Goal: Task Accomplishment & Management: Use online tool/utility

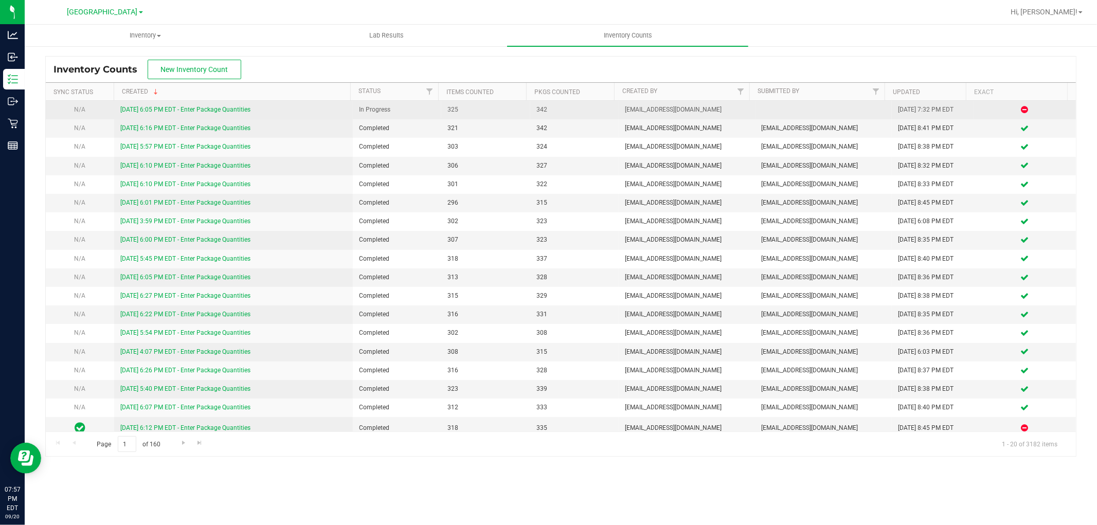
click at [216, 112] on link "[DATE] 6:05 PM EDT - Enter Package Quantities" at bounding box center [185, 109] width 130 height 7
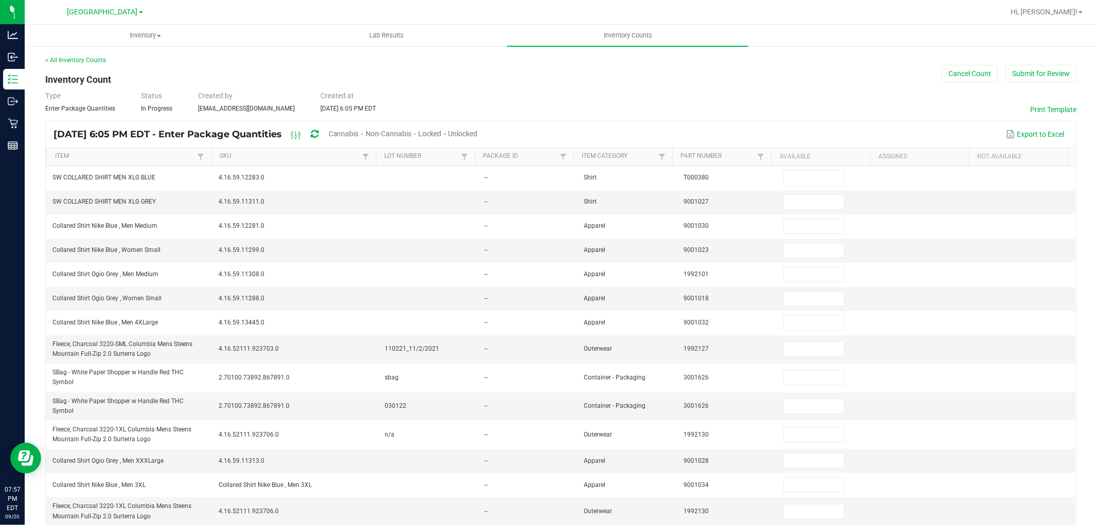
click at [478, 130] on span "Unlocked" at bounding box center [463, 134] width 29 height 8
type input "2"
type input "3"
type input "10"
type input "3"
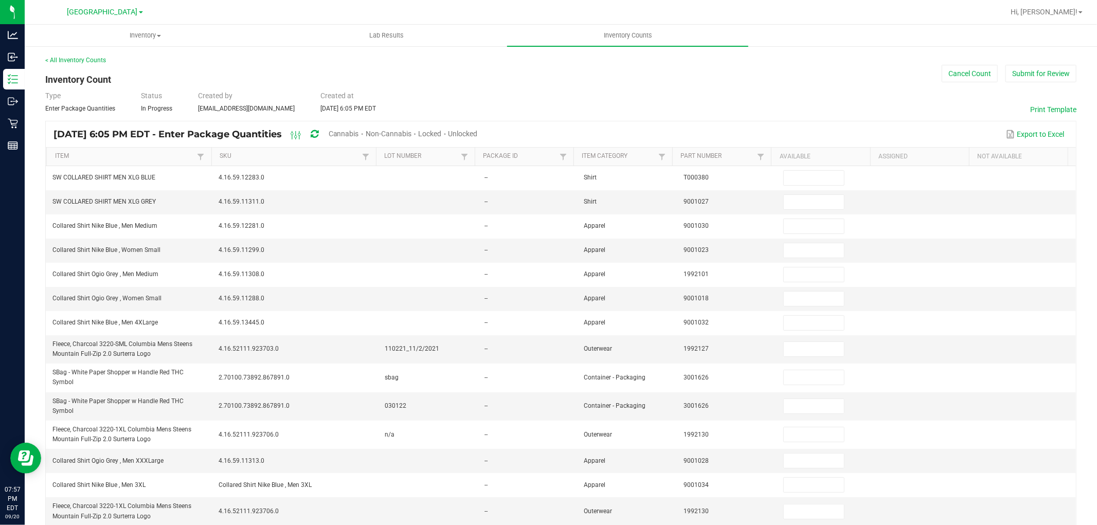
type input "27"
type input "8"
type input "3"
type input "11"
type input "3"
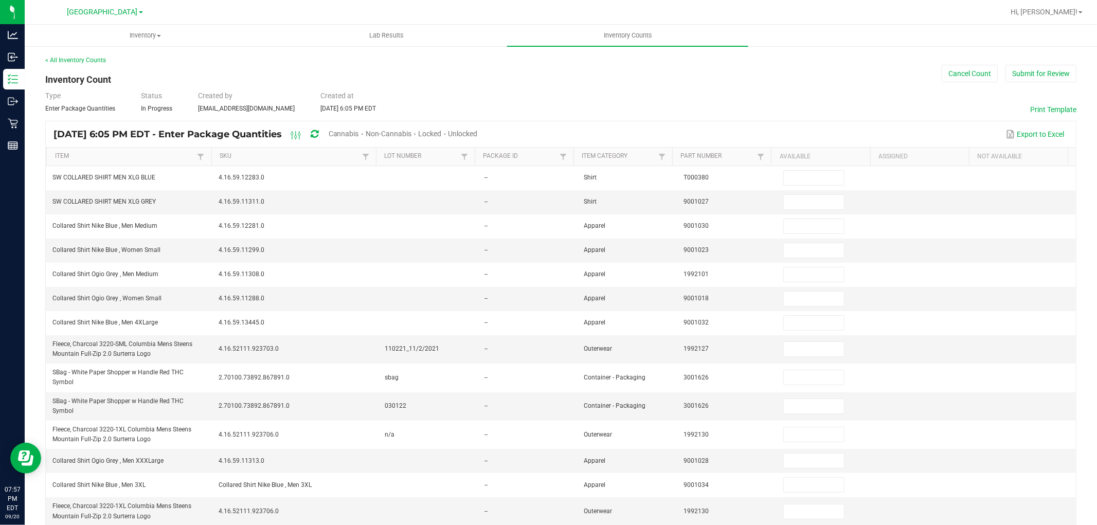
type input "4"
type input "26"
type input "18"
type input "2"
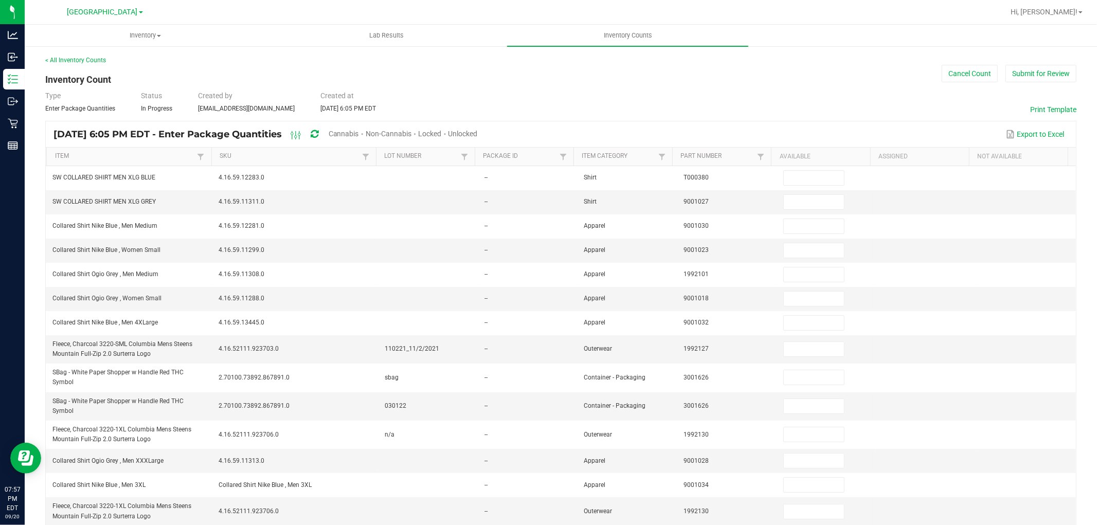
type input "9"
type input "20"
type input "1"
type input "4"
type input "1"
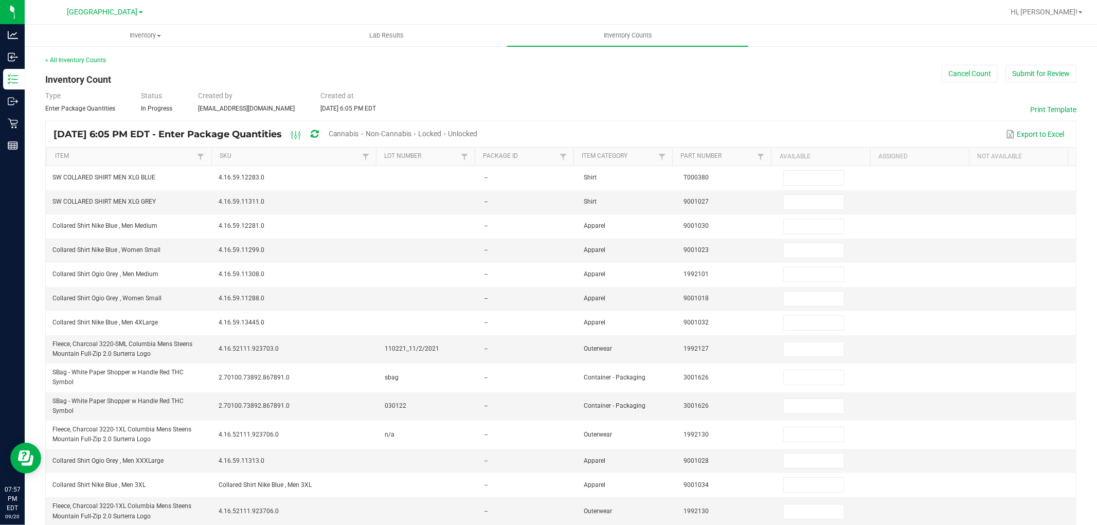
type input "1"
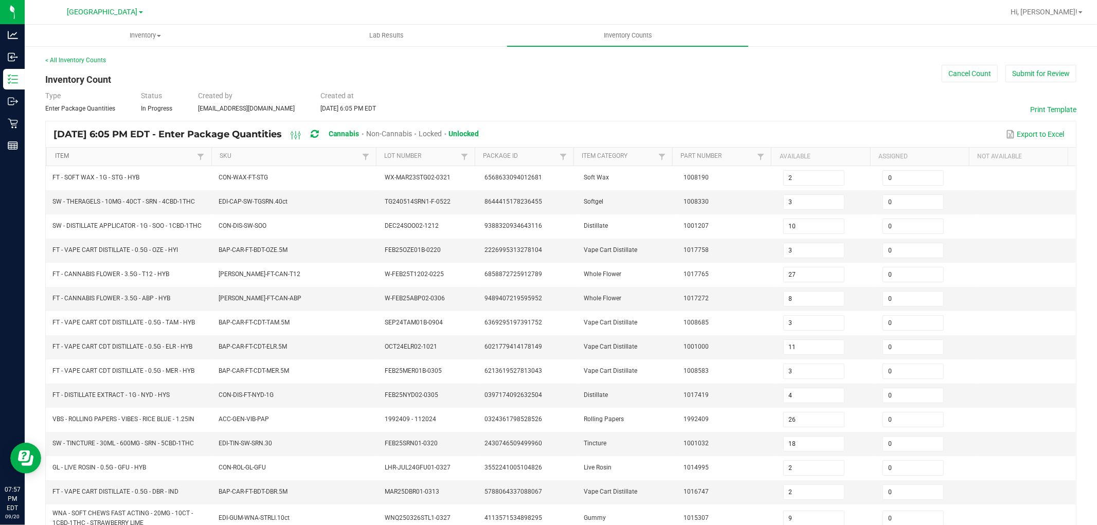
click at [138, 157] on link "Item" at bounding box center [125, 156] width 140 height 8
type input "5"
type input "1"
type input "8"
type input "10"
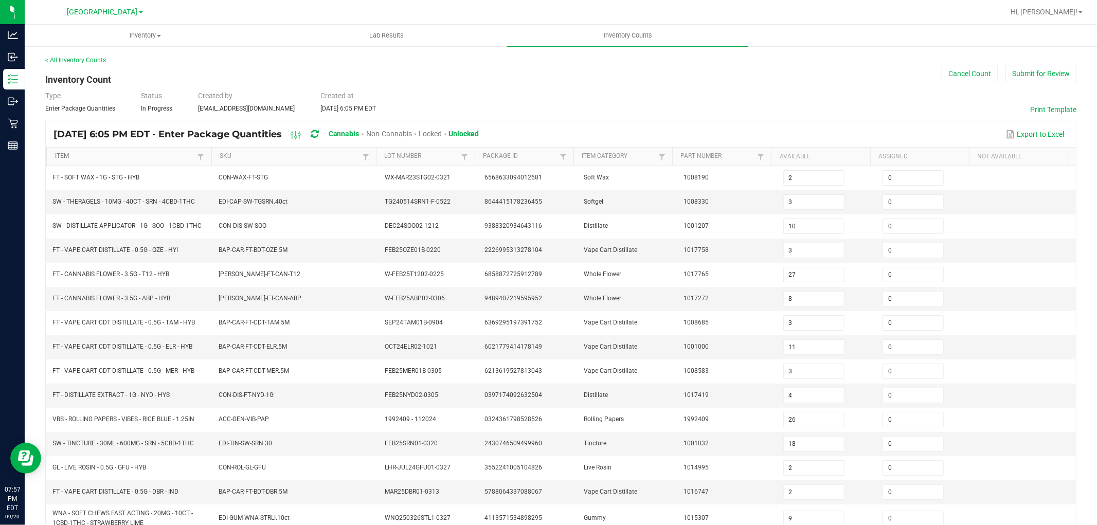
type input "7"
type input "12"
type input "9"
type input "10"
type input "16"
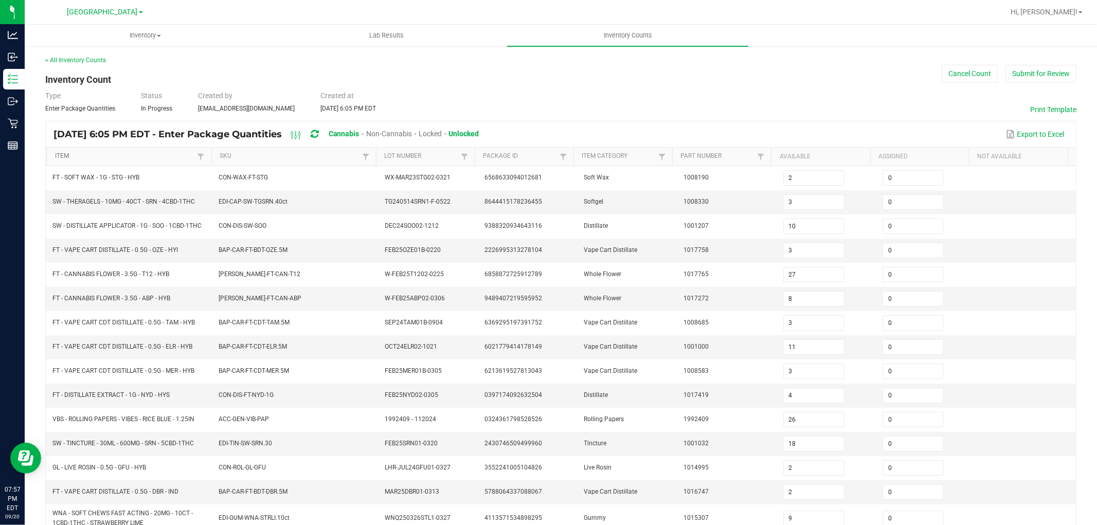
type input "13"
type input "0"
type input "8"
type input "17"
type input "12"
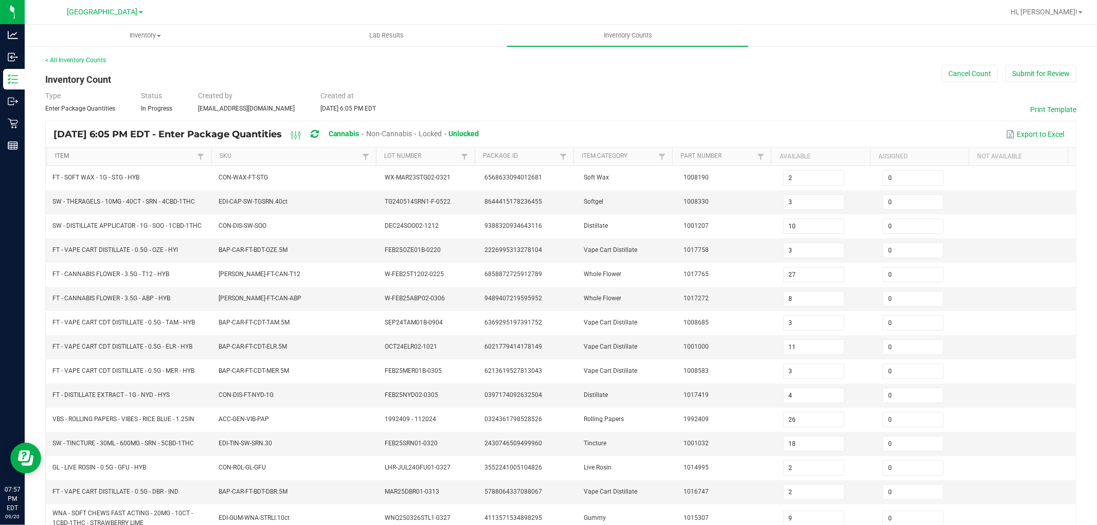
type input "0"
type input "17"
type input "5"
type input "0"
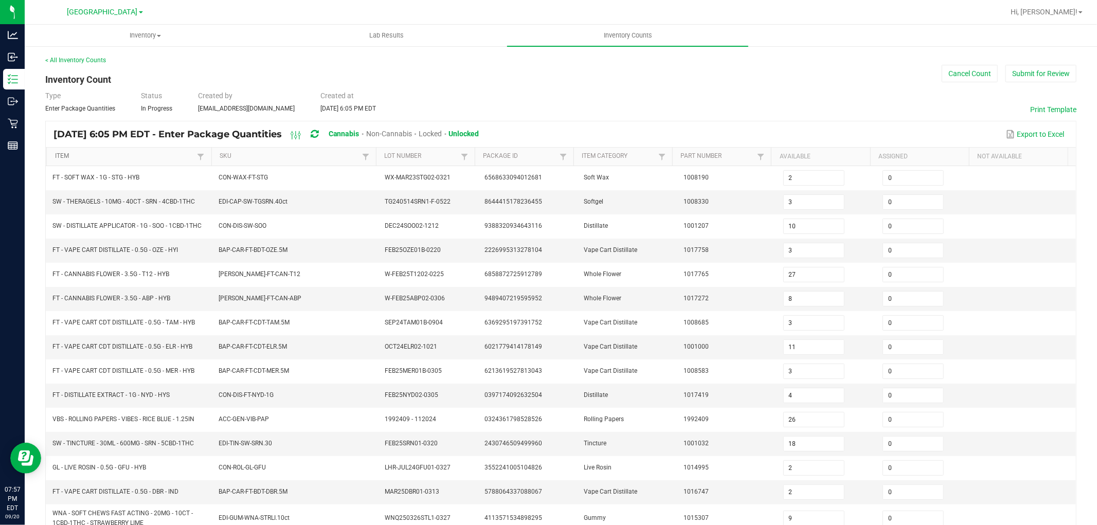
type input "1"
type input "5"
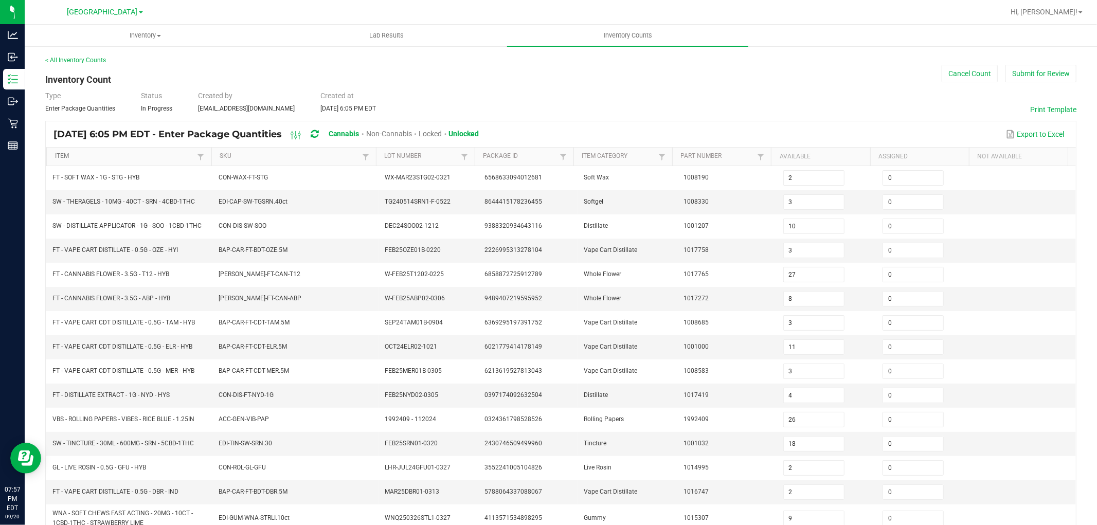
type input "8"
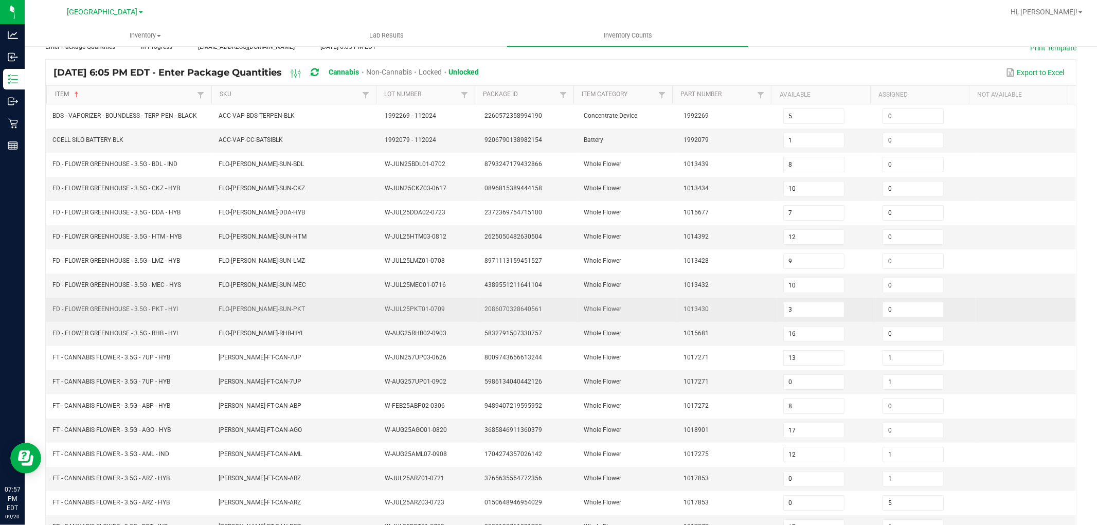
scroll to position [164, 0]
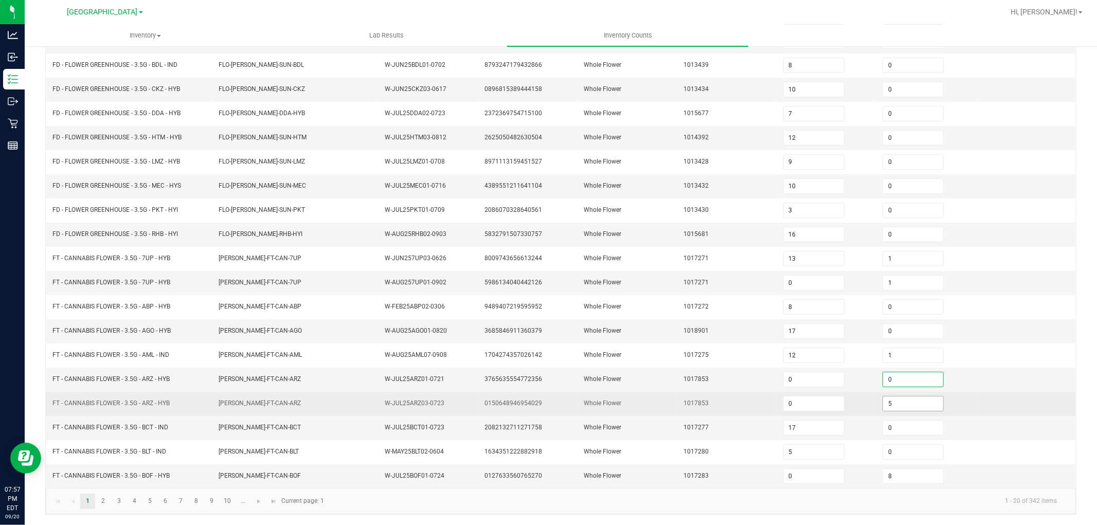
type input "0"
click at [893, 407] on input "5" at bounding box center [913, 404] width 60 height 14
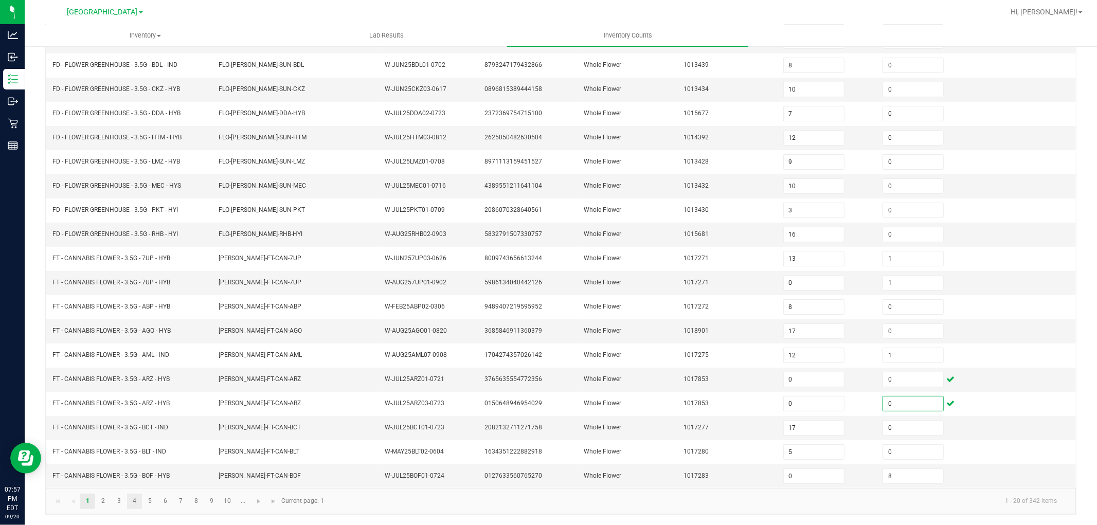
type input "0"
click at [130, 499] on link "4" at bounding box center [134, 501] width 15 height 15
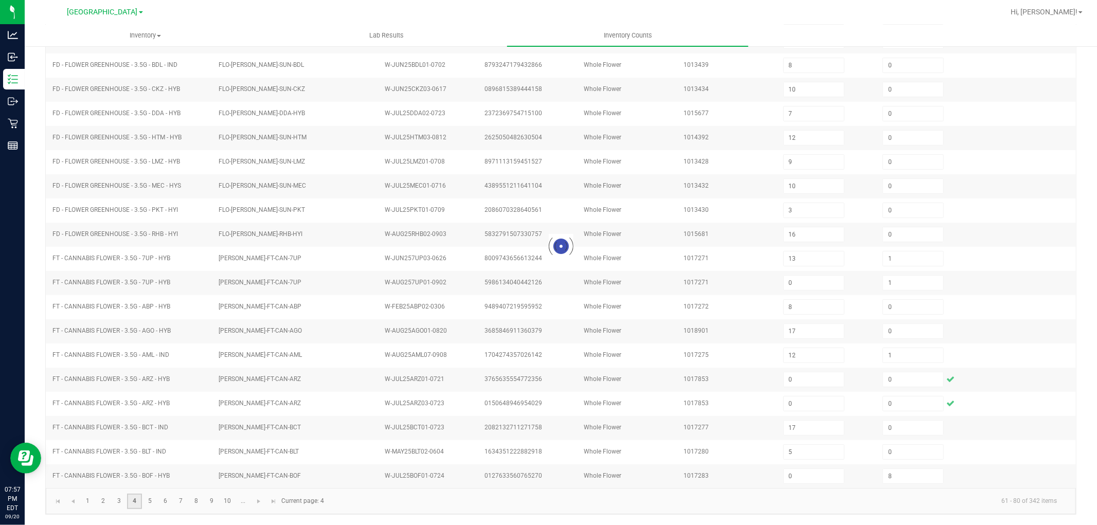
type input "2"
type input "1"
type input "9"
type input "1"
type input "5"
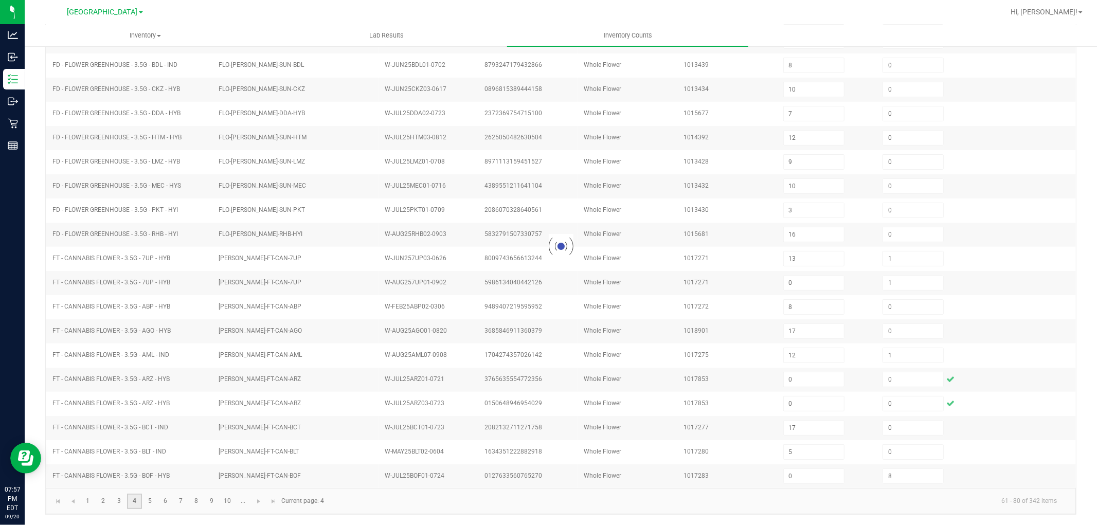
type input "0"
type input "11"
type input "4"
type input "9"
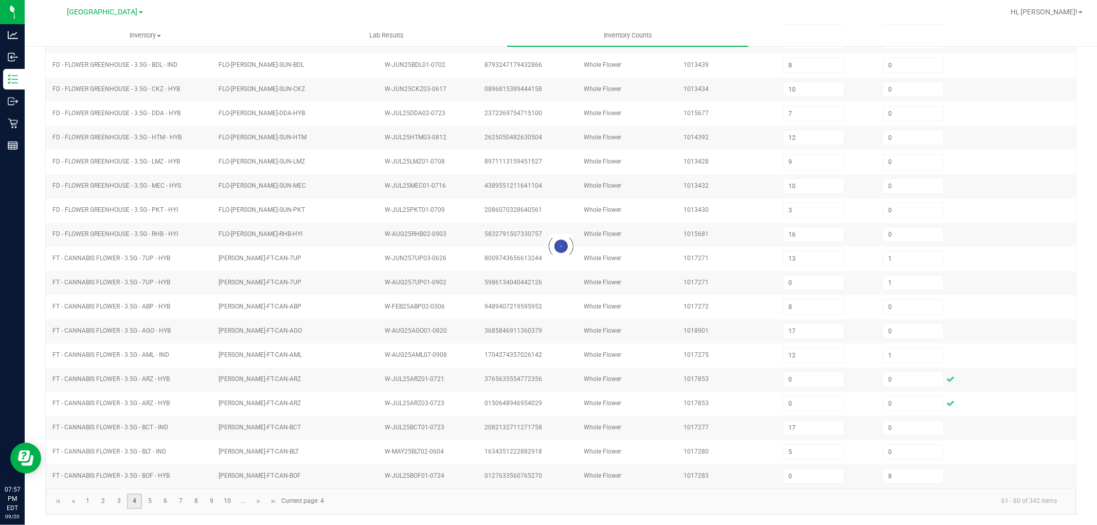
type input "11"
type input "2"
type input "11"
type input "6"
type input "2"
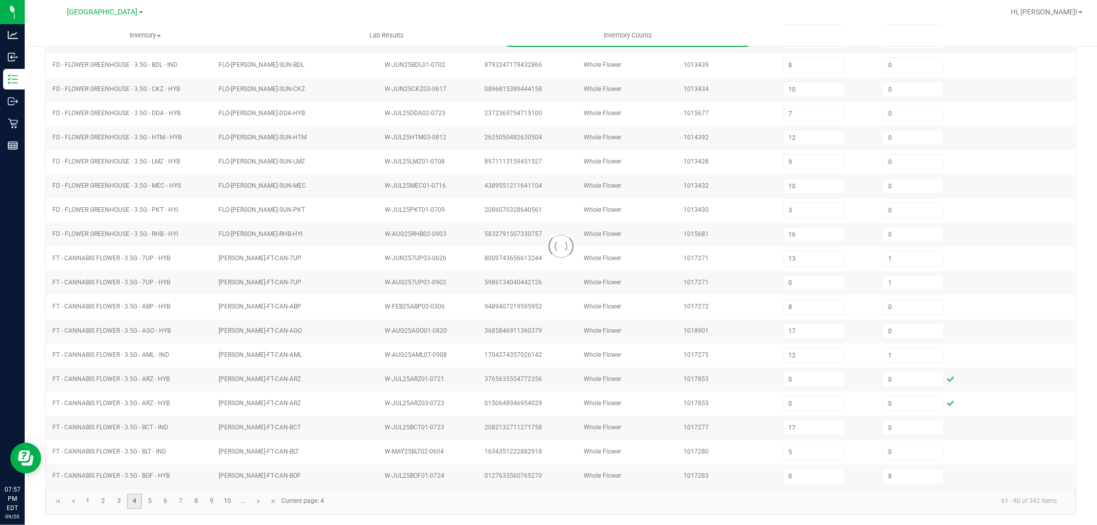
type input "0"
type input "3"
type input "2"
type input "1"
type input "0"
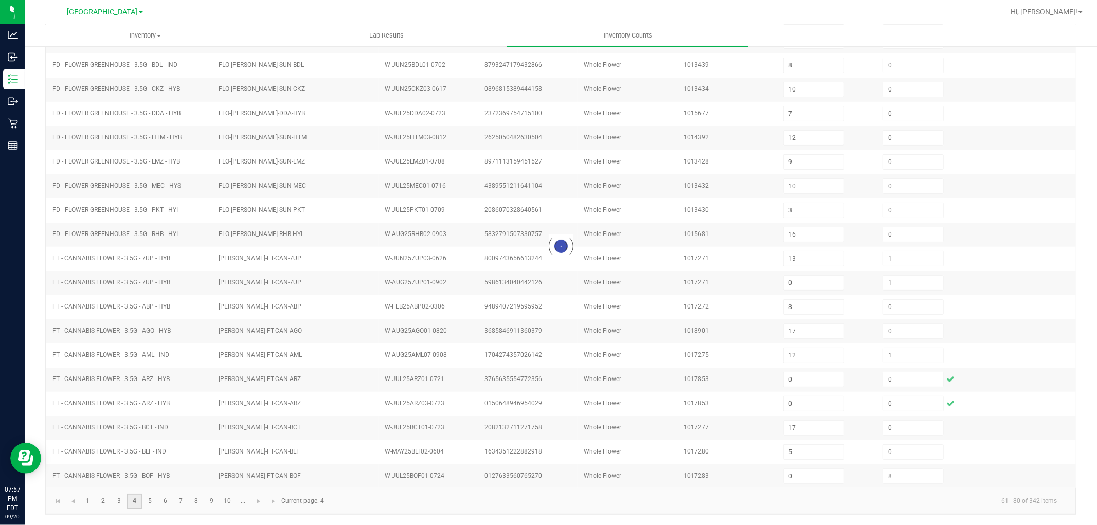
type input "0"
type input "1"
type input "2"
type input "0"
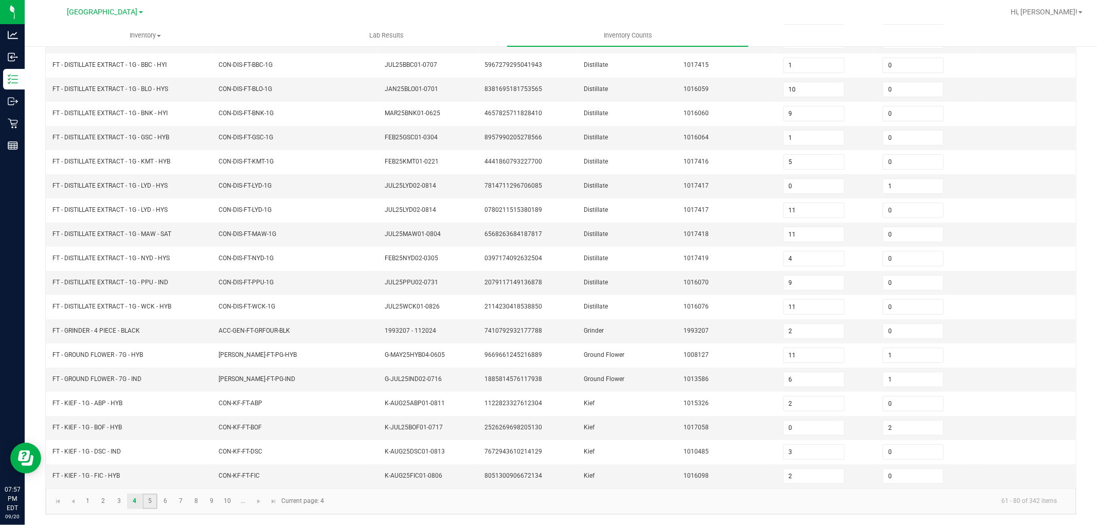
click at [152, 505] on link "5" at bounding box center [149, 501] width 15 height 15
type input "7"
type input "8"
type input "5"
type input "4"
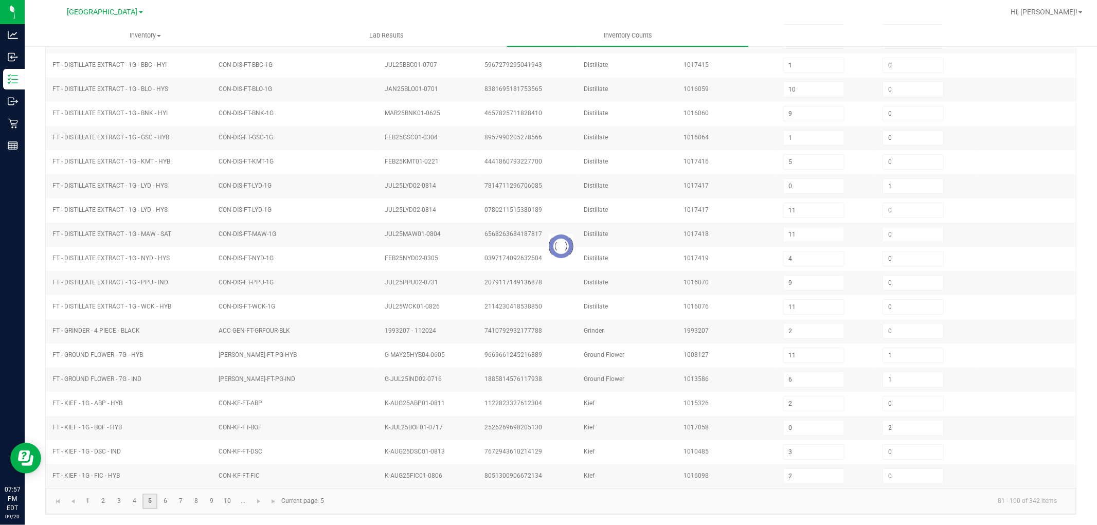
type input "3"
type input "5"
type input "7"
type input "14"
type input "6"
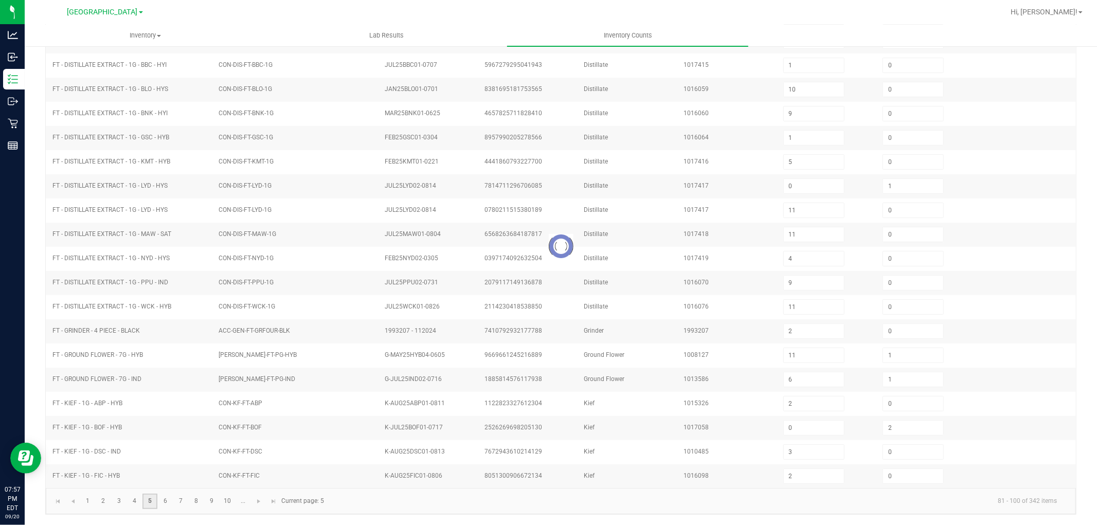
type input "20"
type input "2"
type input "5"
type input "8"
type input "21"
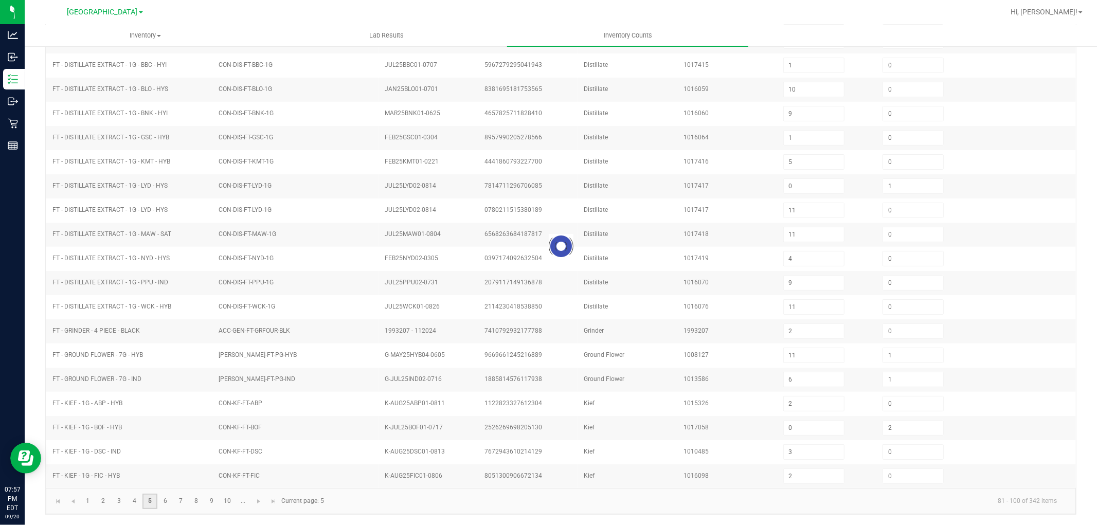
type input "21"
type input "16"
type input "4"
type input "19"
type input "23"
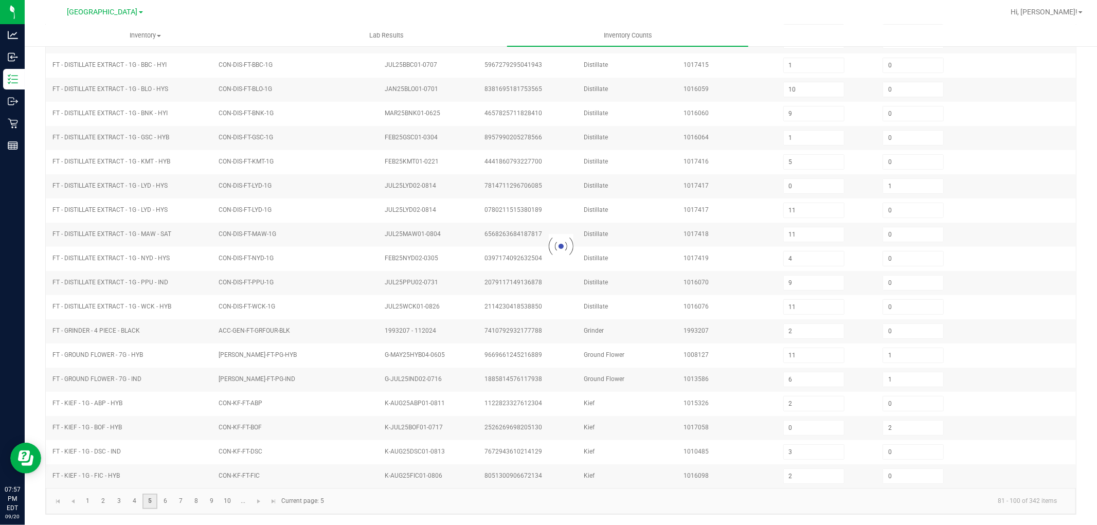
type input "22"
type input "0"
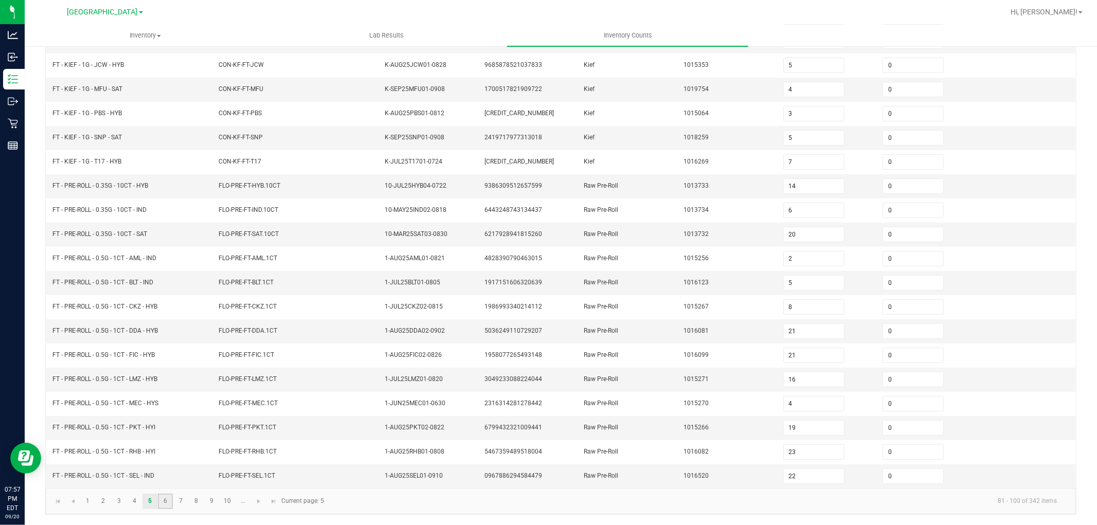
click at [167, 508] on link "6" at bounding box center [165, 501] width 15 height 15
type input "12"
type input "22"
type input "25"
type input "10"
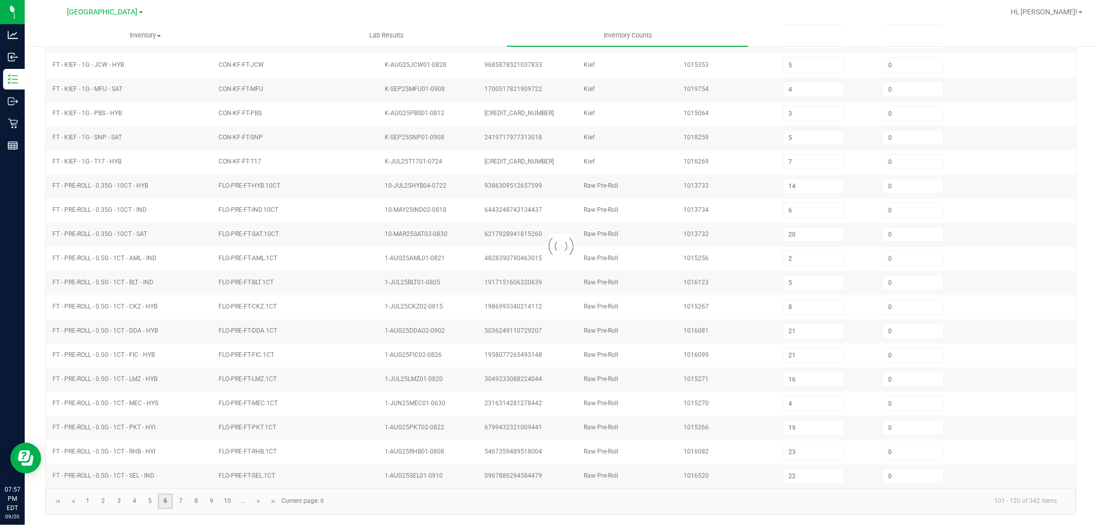
type input "3"
type input "0"
type input "9"
type input "4"
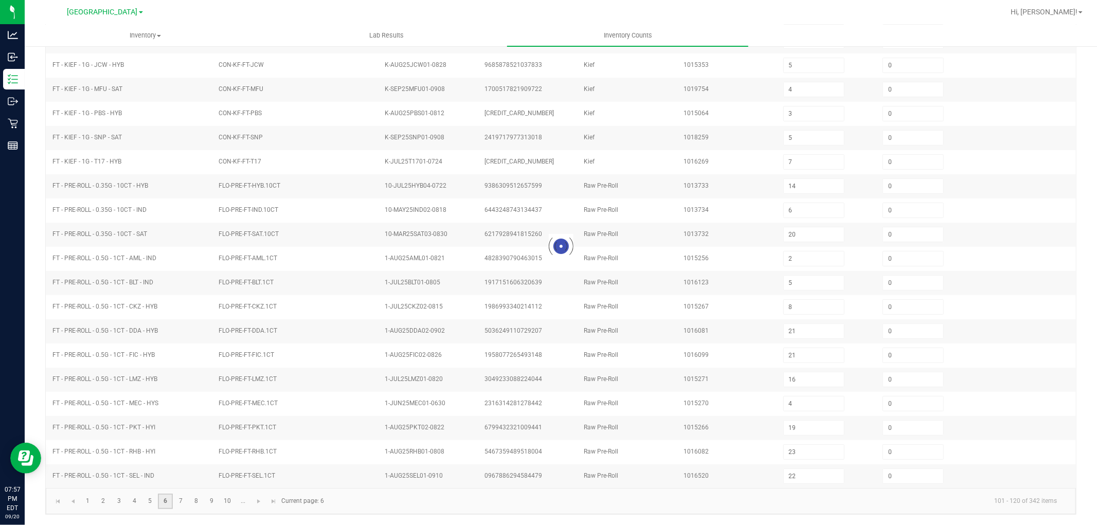
type input "9"
type input "6"
type input "1"
type input "11"
type input "7"
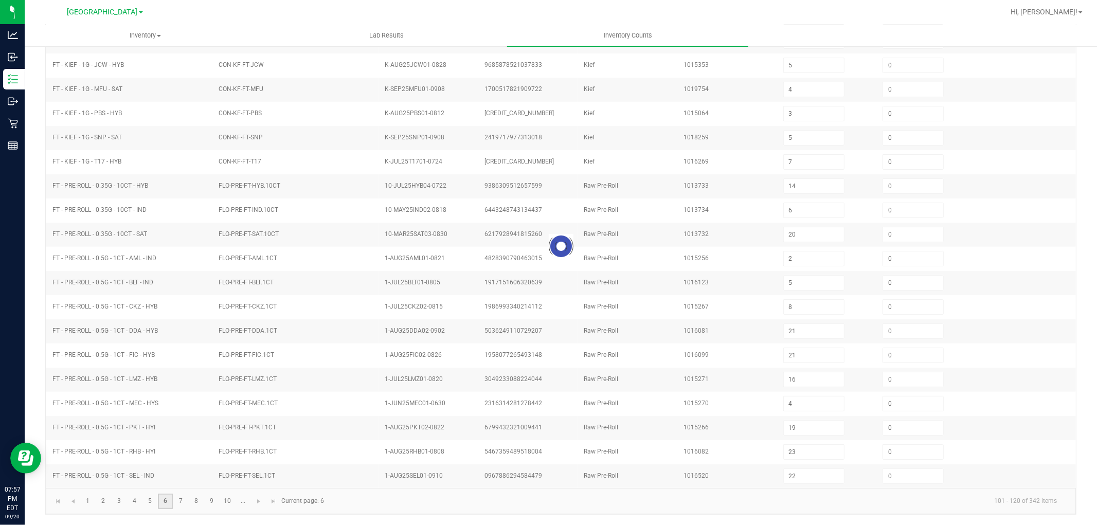
type input "15"
type input "24"
type input "16"
type input "24"
type input "1"
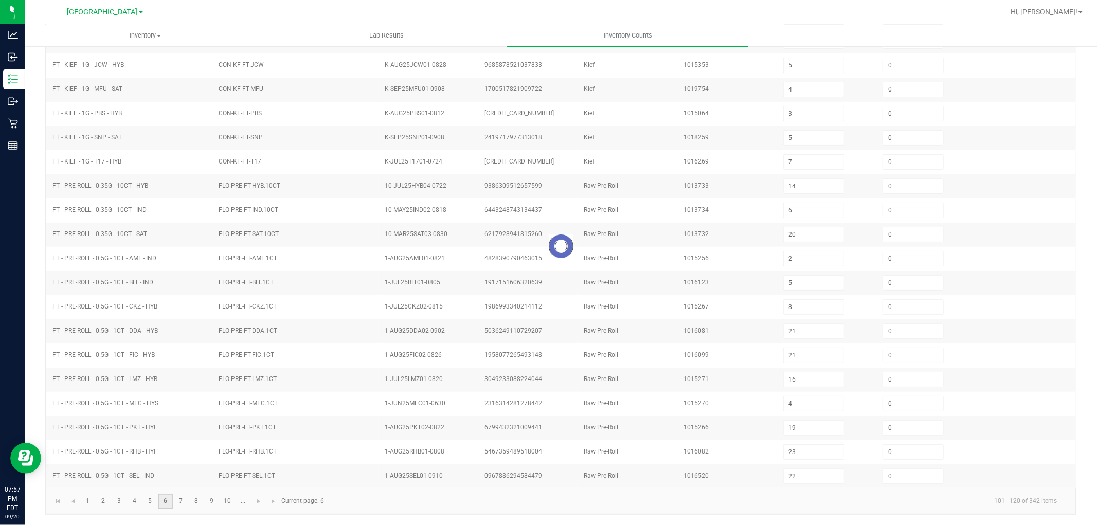
type input "1"
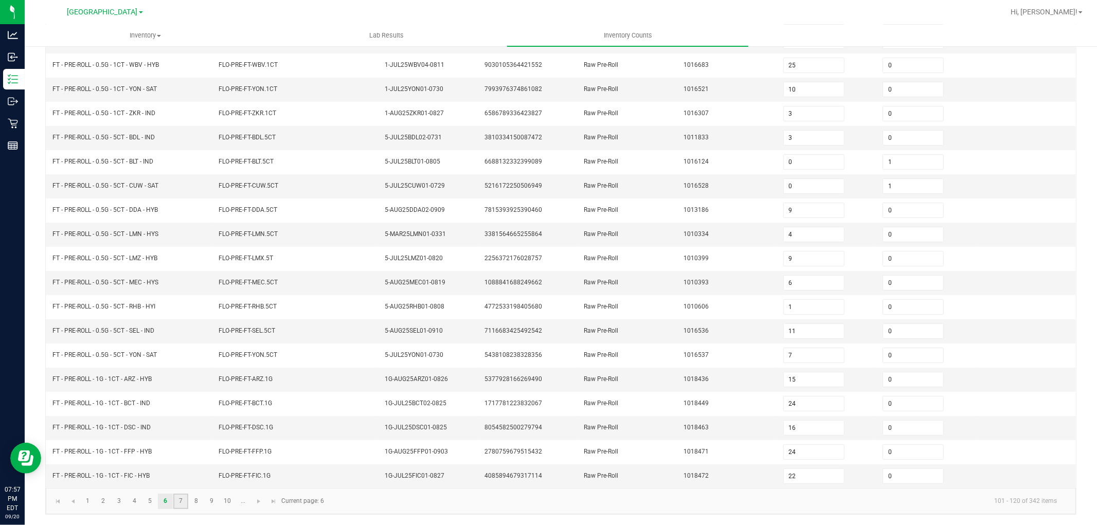
click at [187, 500] on link "7" at bounding box center [180, 501] width 15 height 15
type input "22"
type input "25"
type input "3"
type input "1"
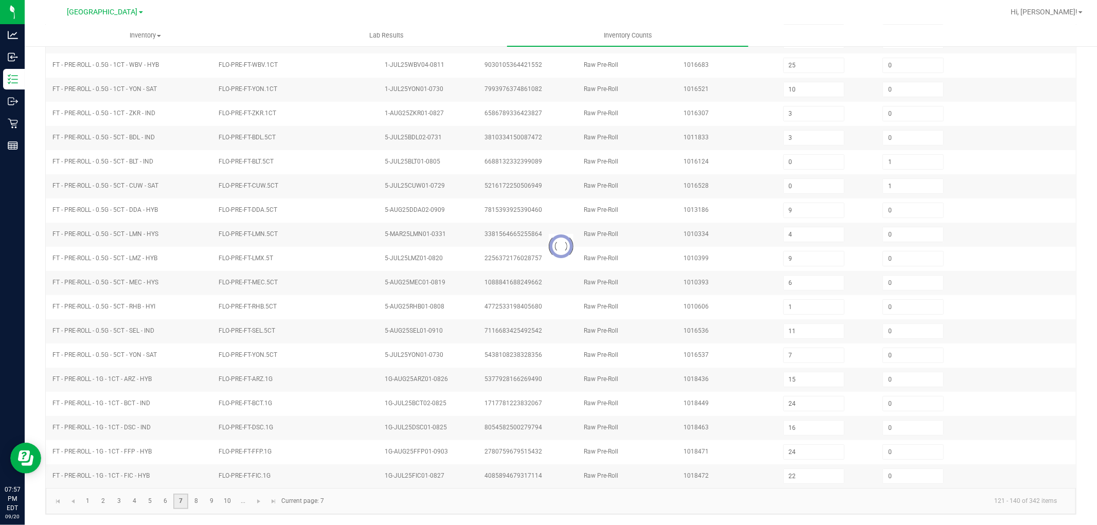
type input "6"
type input "1"
type input "2"
type input "3"
type input "0"
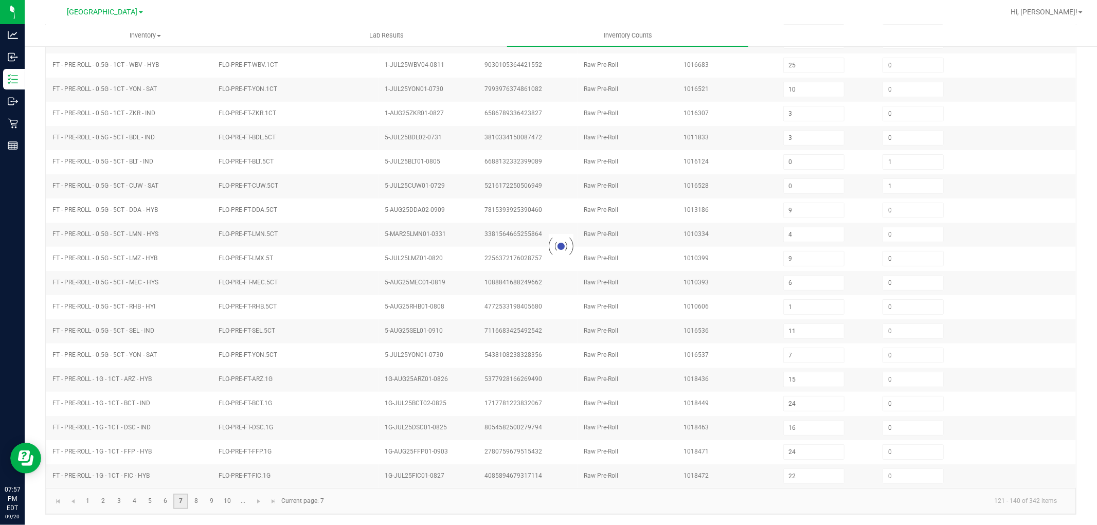
type input "0"
type input "1"
type input "5"
type input "1"
type input "3"
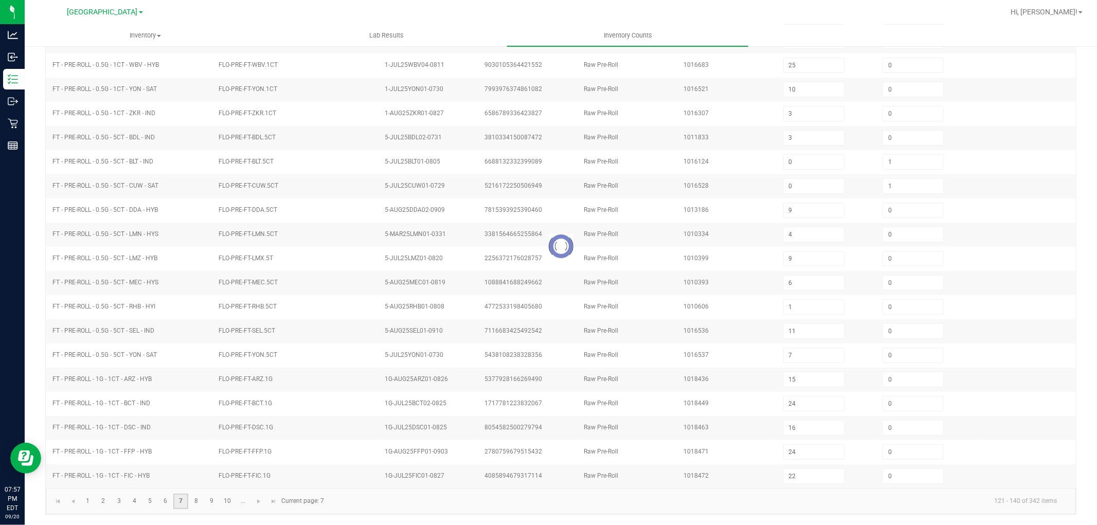
type input "6"
type input "1"
type input "3"
type input "2"
type input "12"
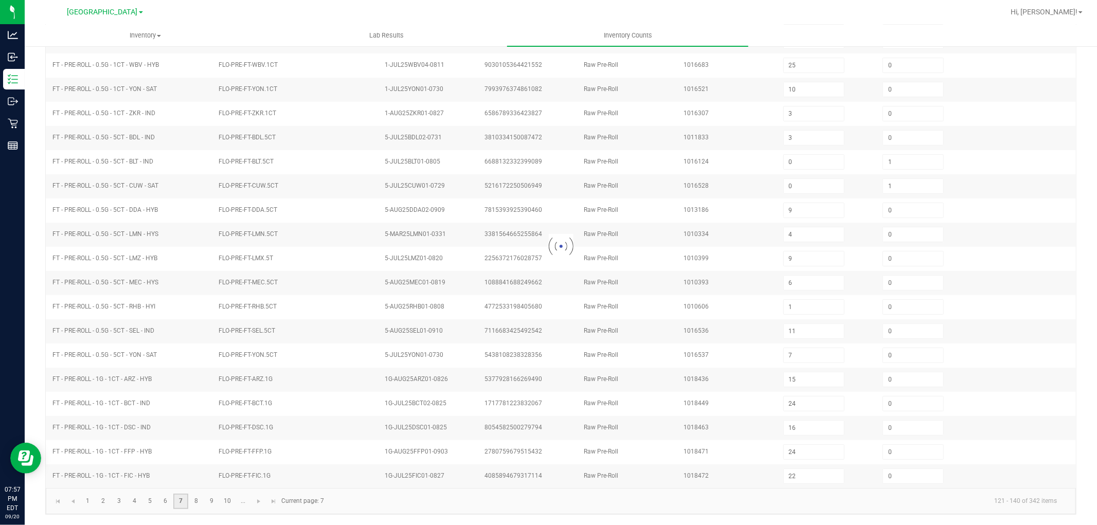
type input "0"
type input "1"
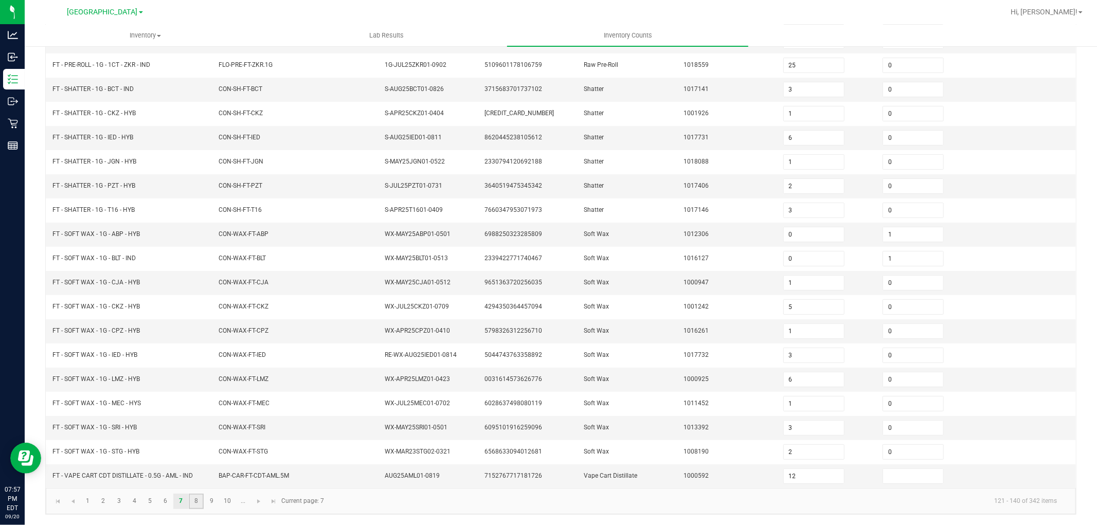
click at [200, 502] on link "8" at bounding box center [196, 501] width 15 height 15
type input "1"
type input "11"
type input "0"
type input "5"
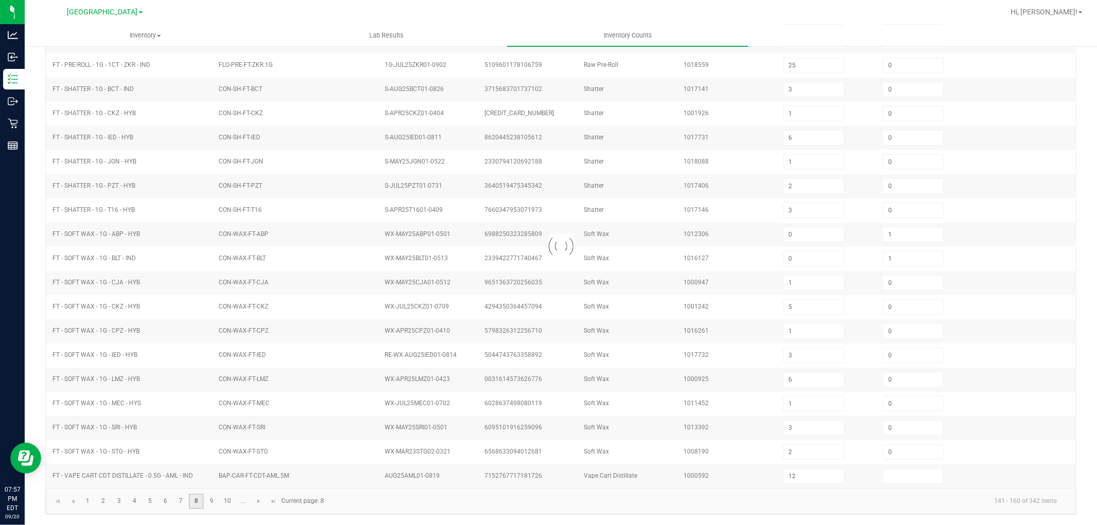
type input "6"
type input "4"
type input "3"
type input "11"
type input "8"
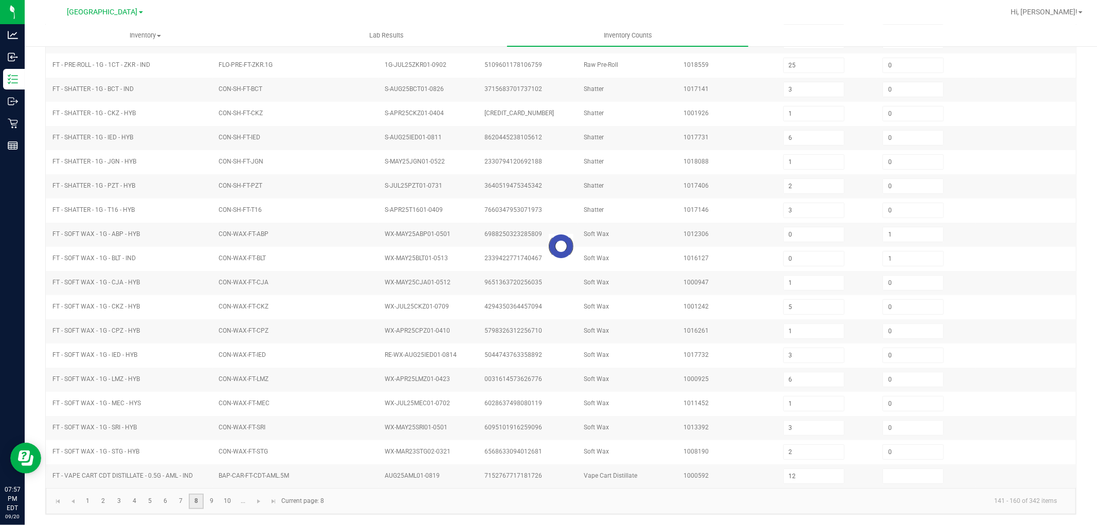
type input "4"
type input "3"
type input "12"
type input "3"
type input "7"
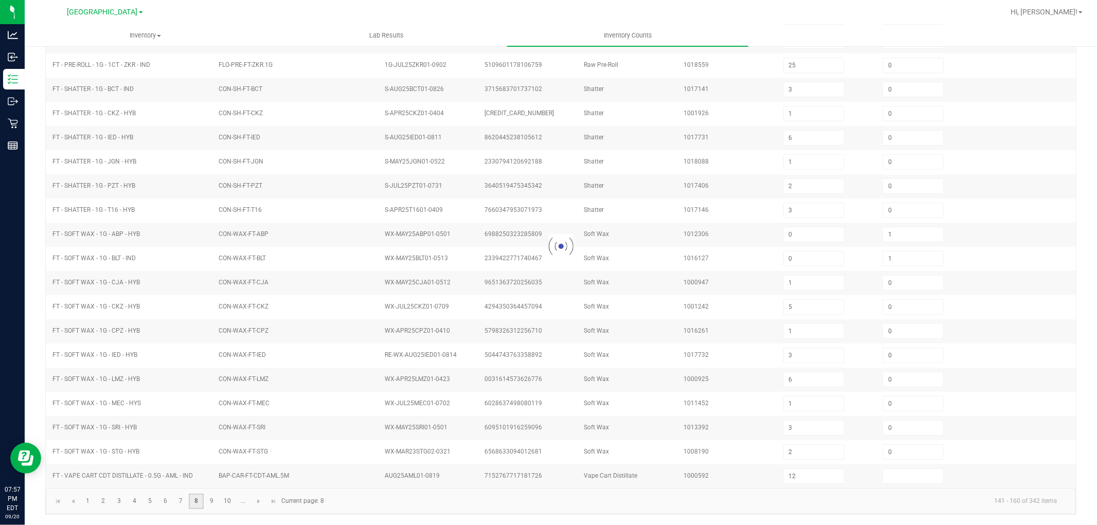
type input "4"
type input "8"
type input "1"
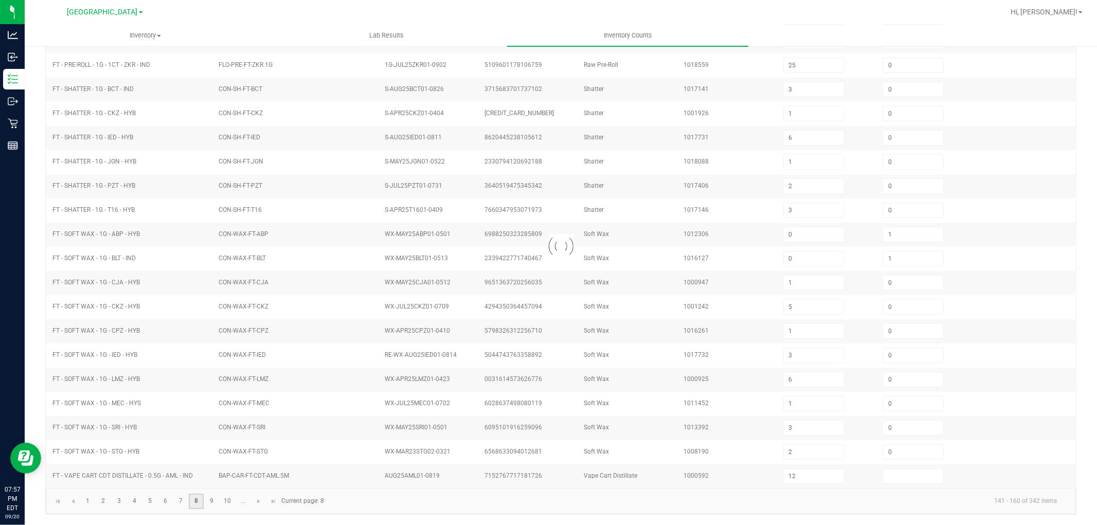
type input "0"
type input "1"
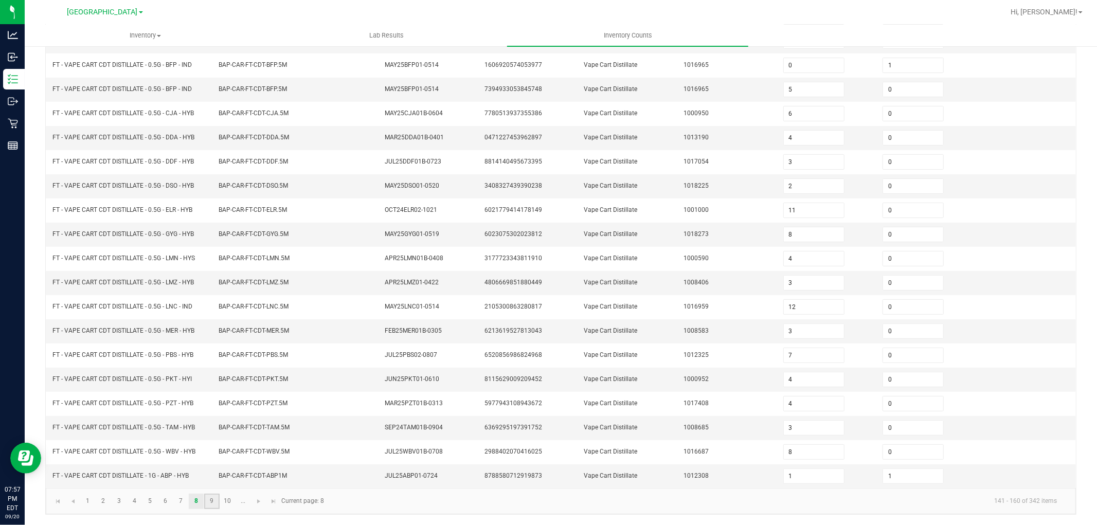
click at [209, 499] on link "9" at bounding box center [211, 501] width 15 height 15
type input "0"
type input "3"
type input "6"
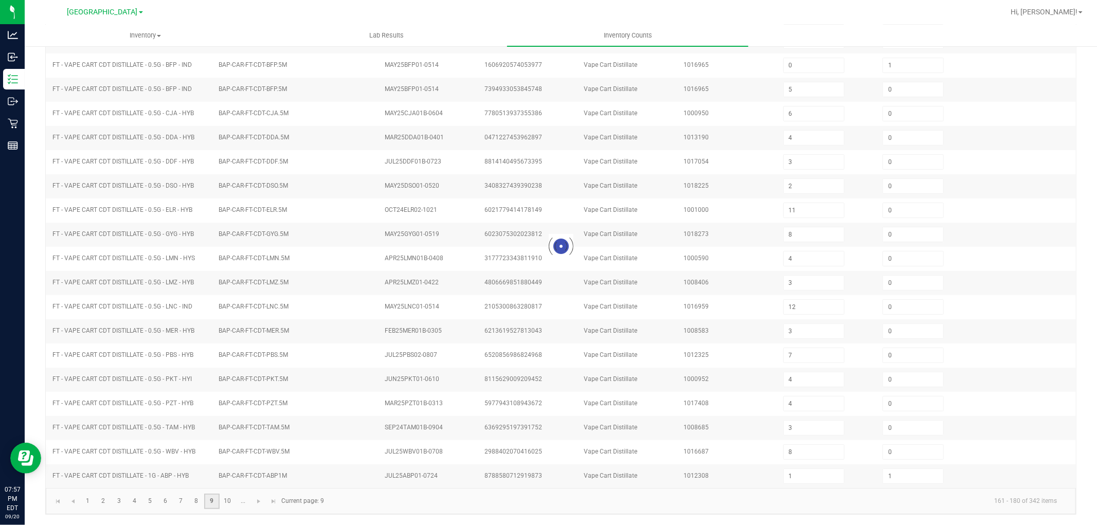
type input "0"
type input "9"
type input "10"
type input "7"
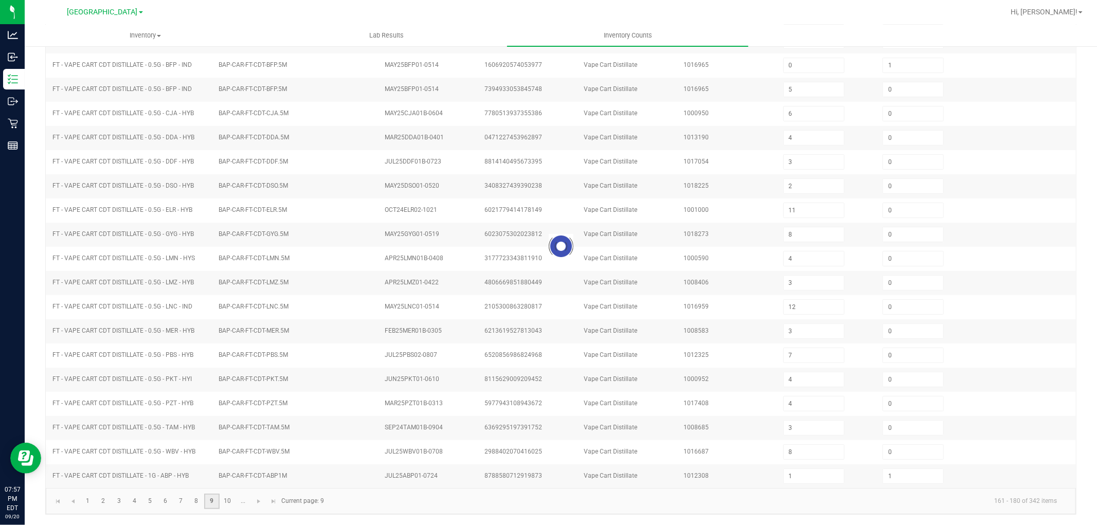
type input "12"
type input "2"
type input "6"
type input "0"
type input "12"
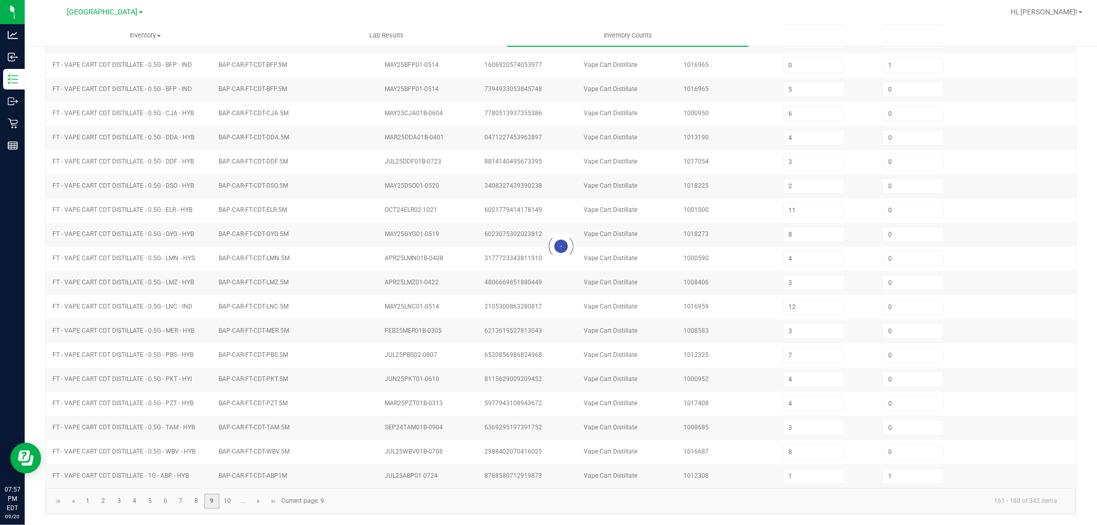
type input "0"
type input "10"
type input "0"
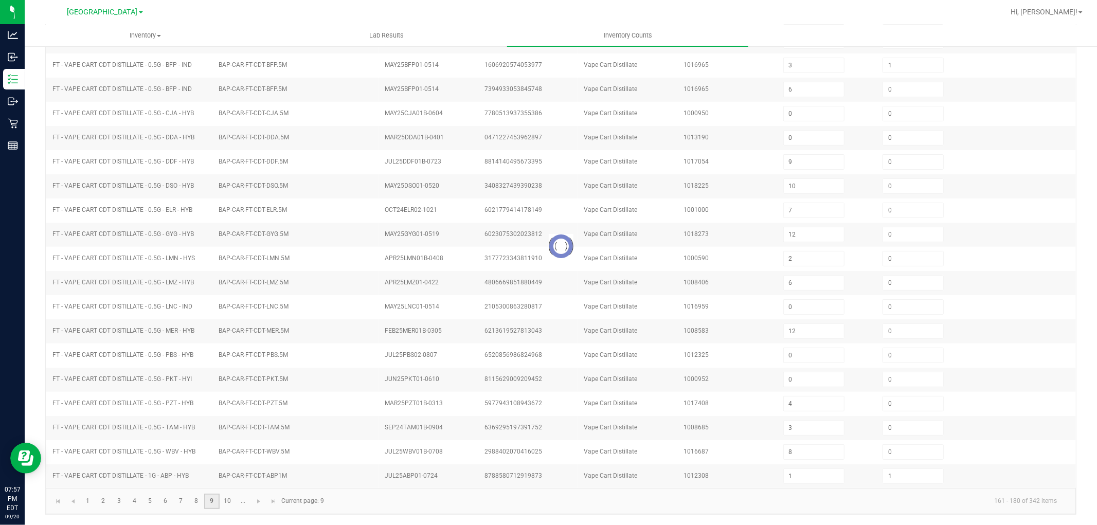
type input "2"
type input "1"
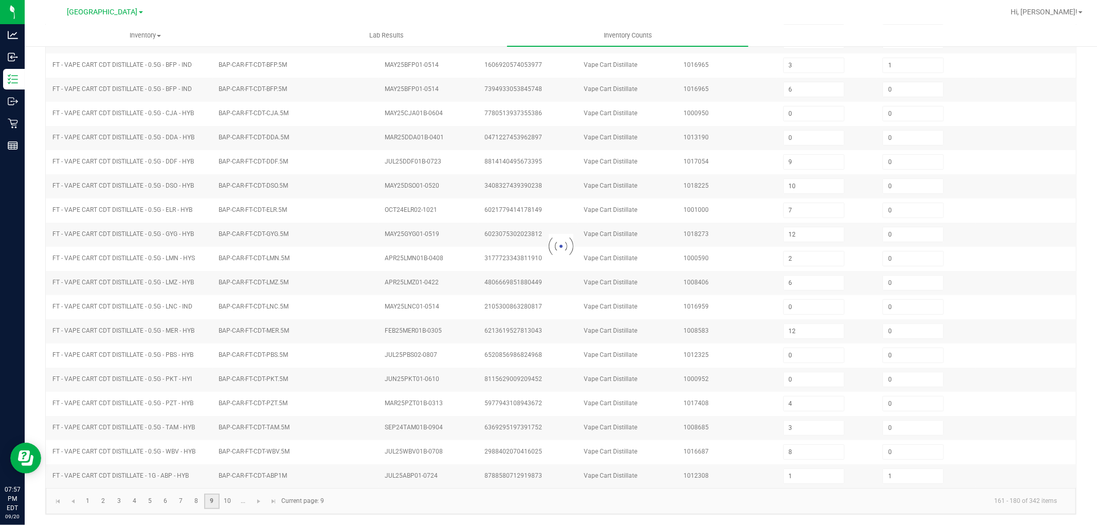
type input "1"
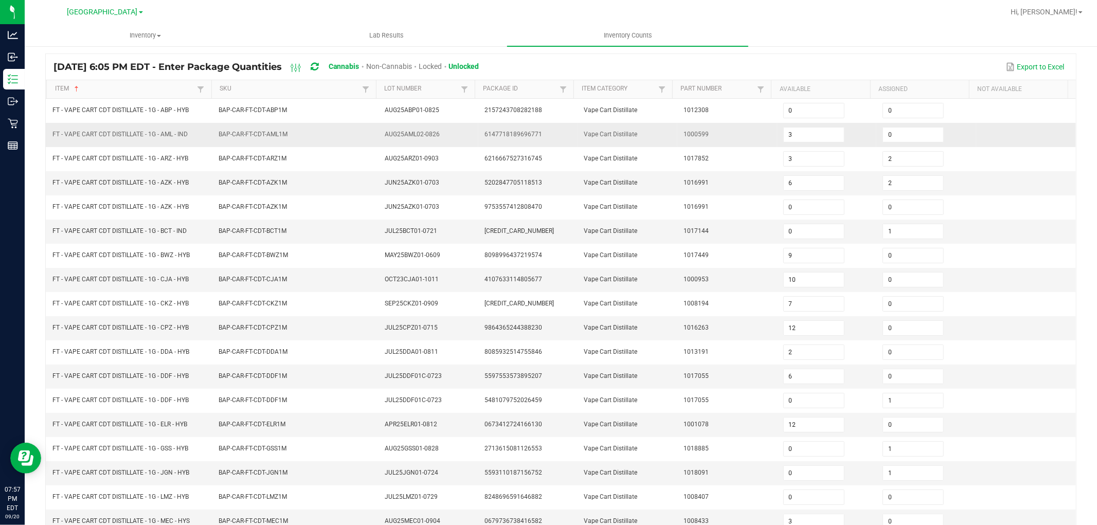
scroll to position [0, 0]
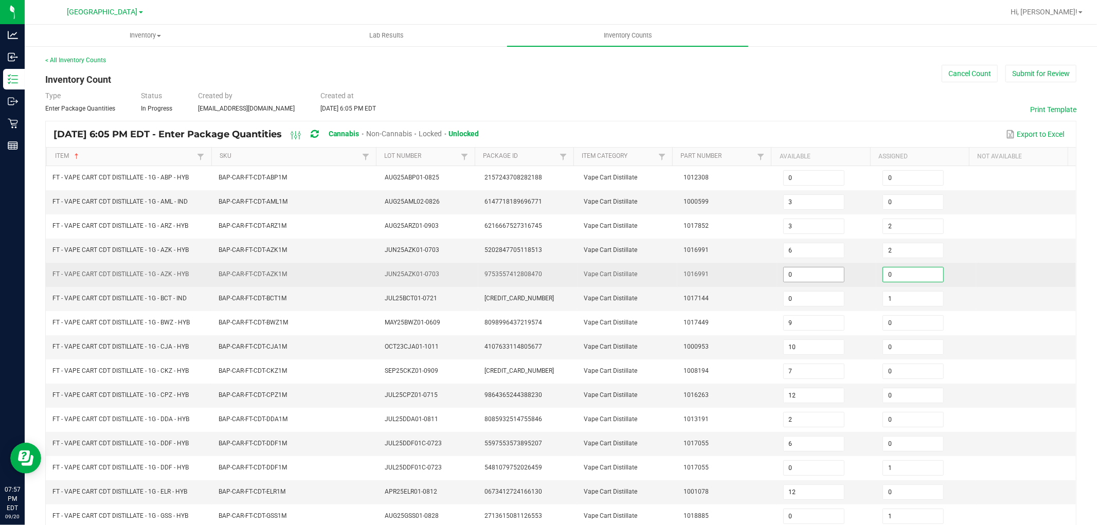
click at [784, 273] on input "0" at bounding box center [814, 274] width 60 height 14
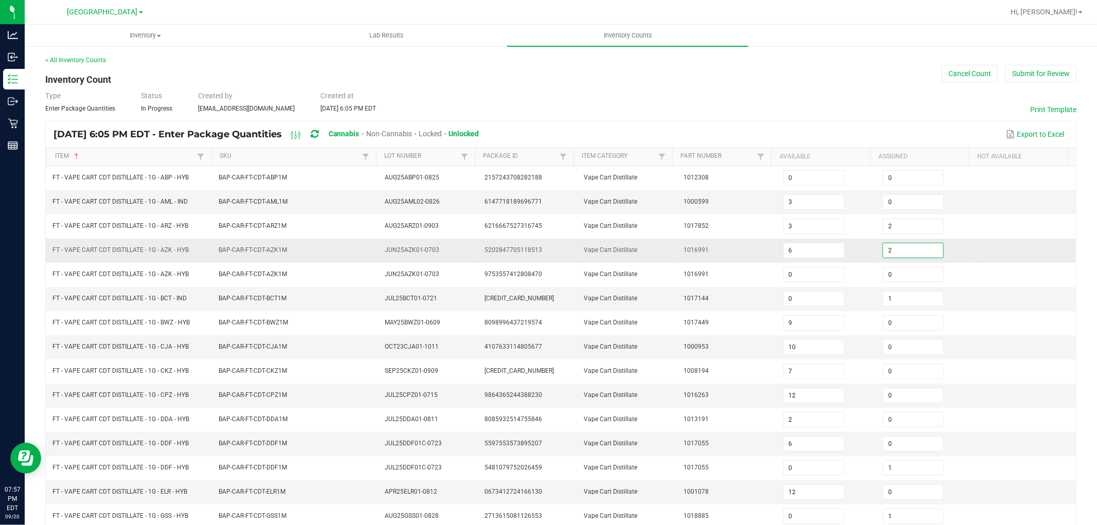
click at [894, 252] on input "2" at bounding box center [913, 250] width 60 height 14
type input "1"
click at [793, 252] on input "6" at bounding box center [814, 250] width 60 height 14
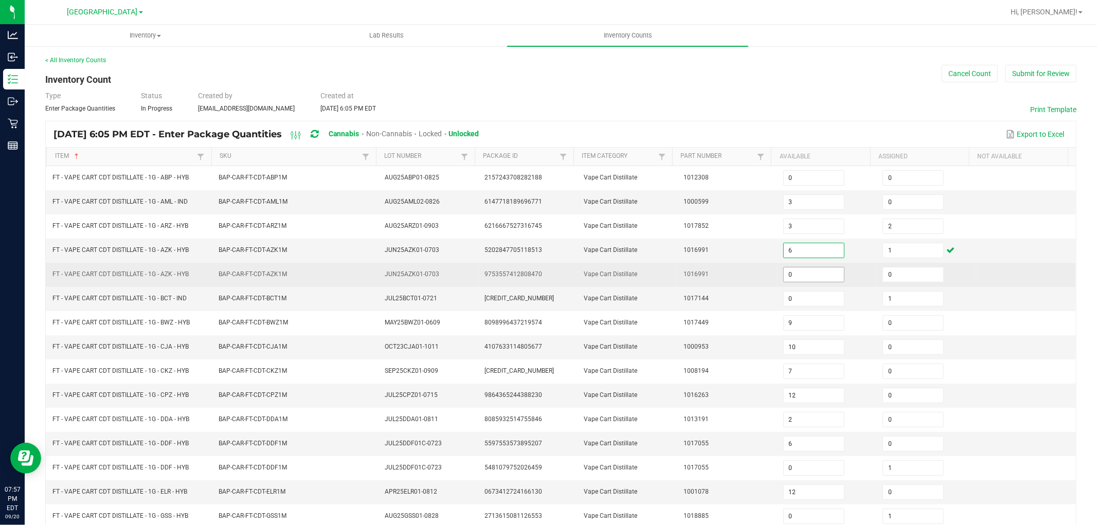
click at [792, 276] on input "0" at bounding box center [814, 274] width 60 height 14
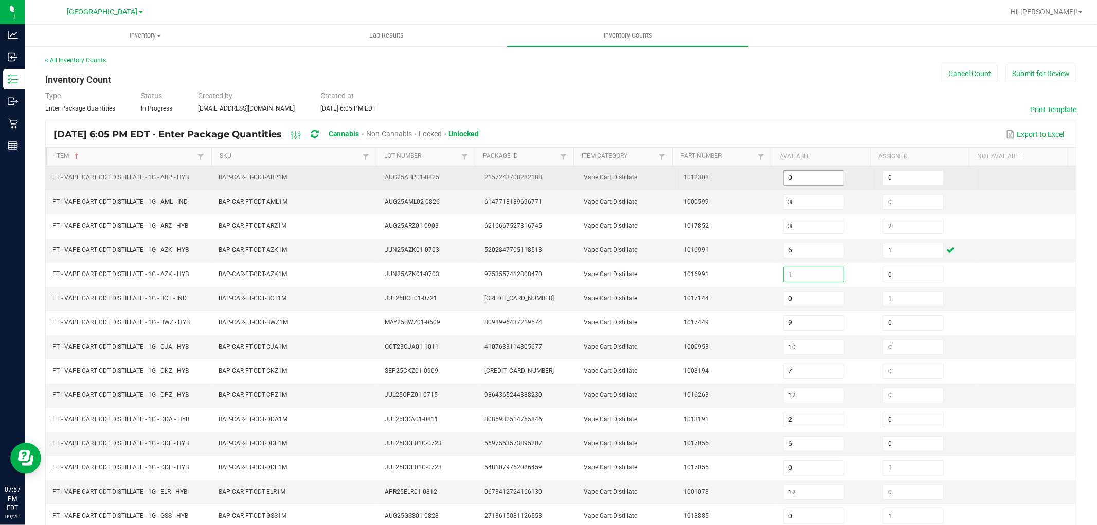
type input "1"
click at [800, 183] on input "0" at bounding box center [814, 178] width 60 height 14
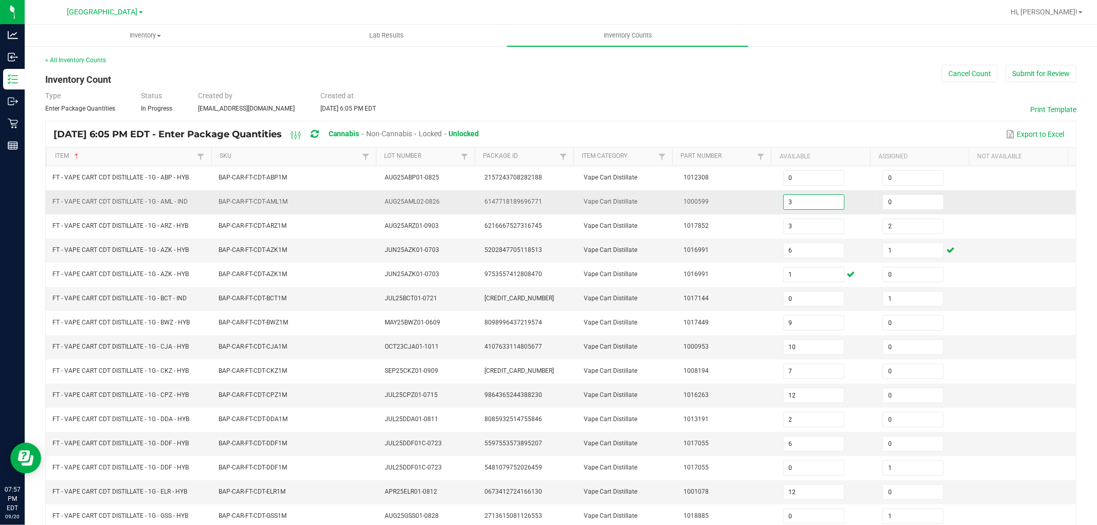
click at [789, 207] on input "3" at bounding box center [814, 202] width 60 height 14
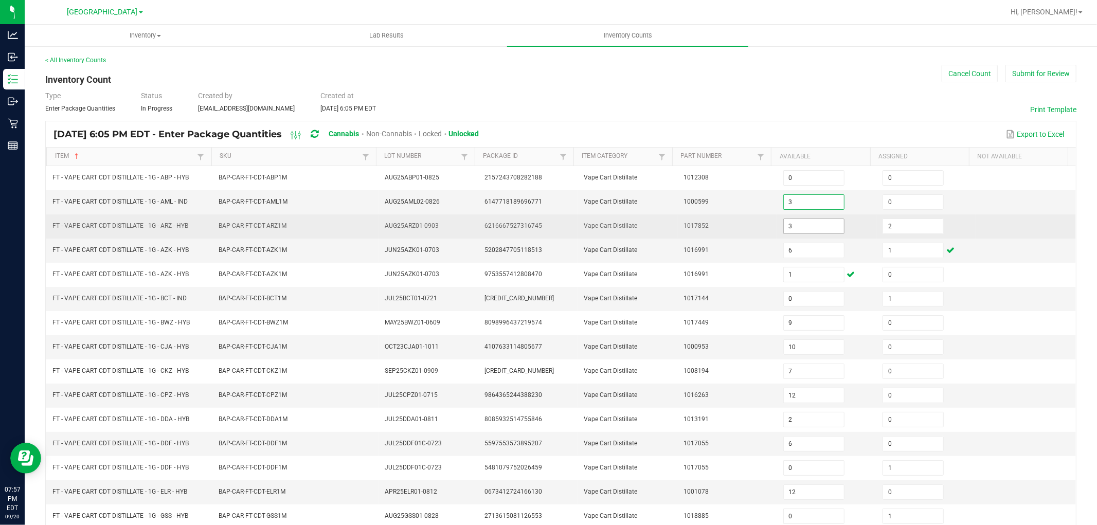
click at [810, 225] on input "3" at bounding box center [814, 226] width 60 height 14
click at [883, 219] on input "2" at bounding box center [913, 226] width 60 height 14
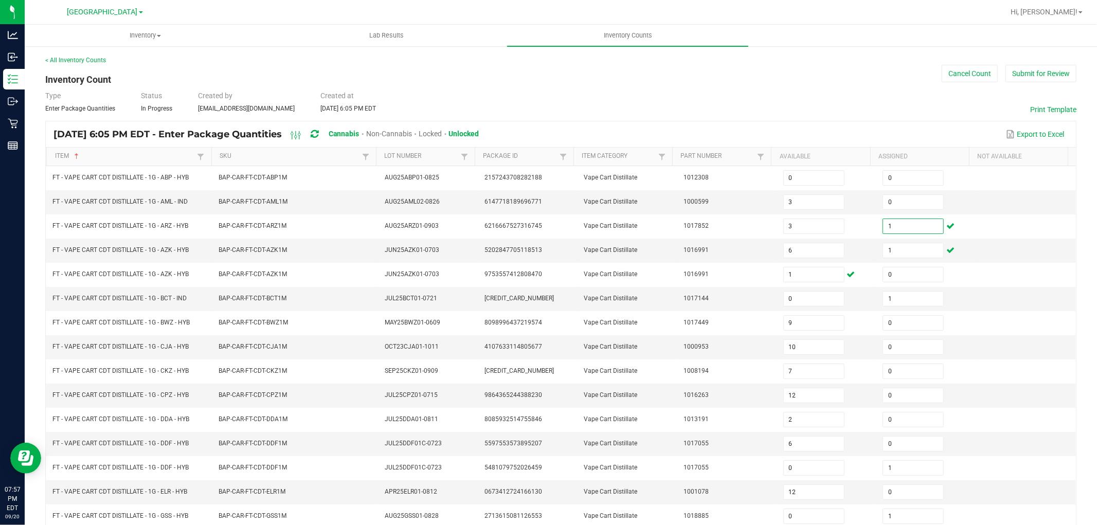
type input "1"
click at [705, 85] on div "< All Inventory Counts Inventory Count Cancel Count Submit for Review Type Ente…" at bounding box center [560, 366] width 1031 height 620
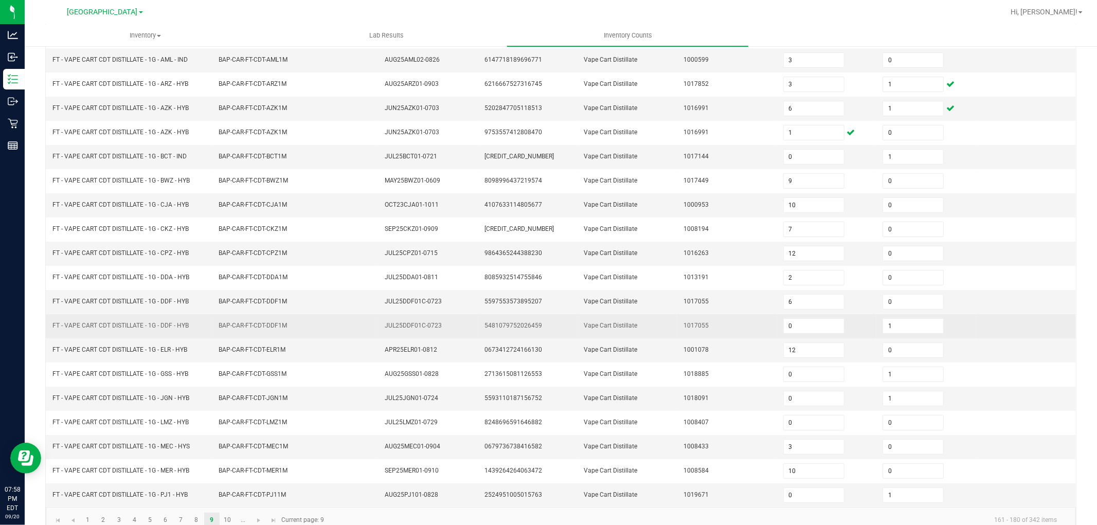
scroll to position [164, 0]
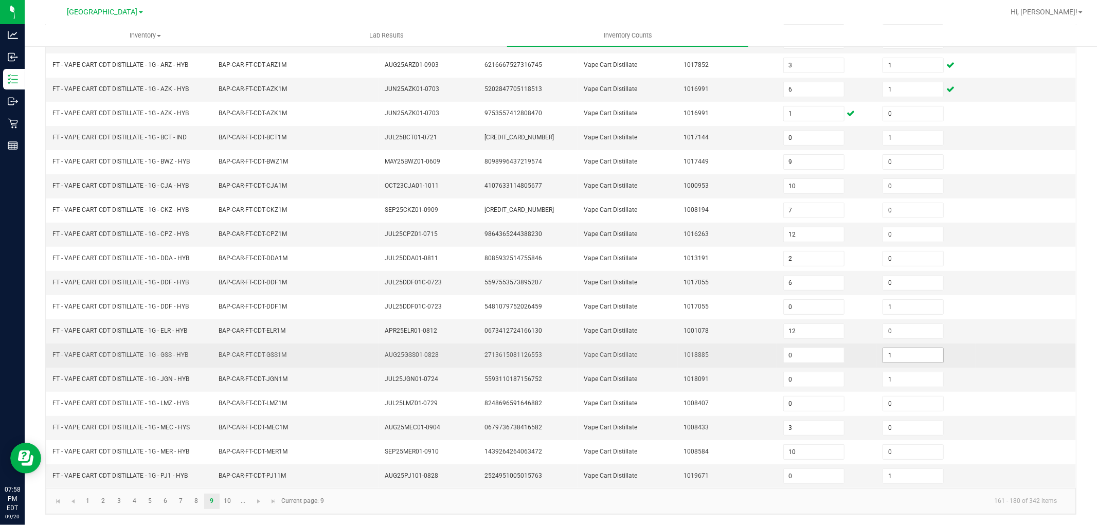
click at [887, 354] on input "1" at bounding box center [913, 355] width 60 height 14
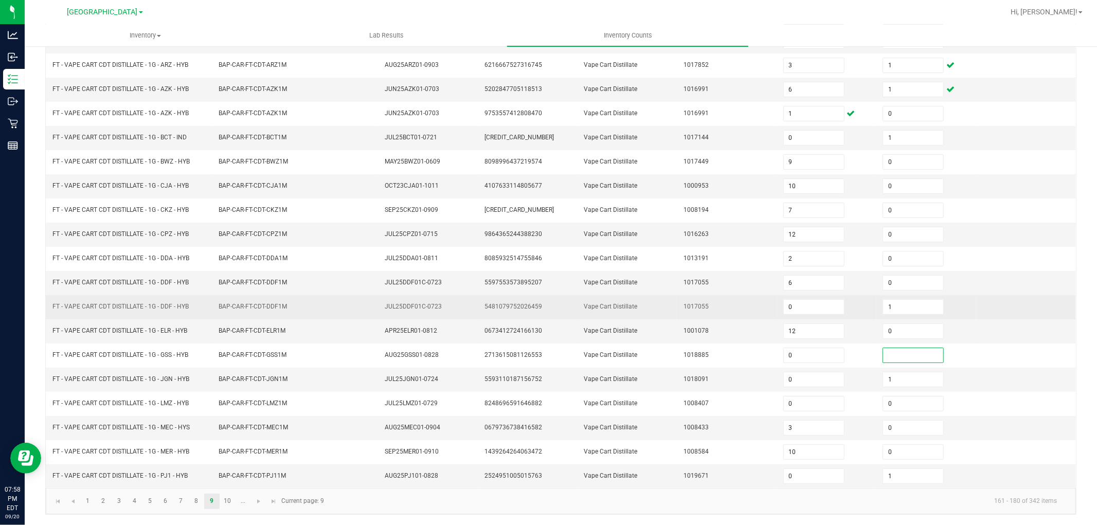
click at [727, 312] on td "1017055" at bounding box center [727, 307] width 100 height 24
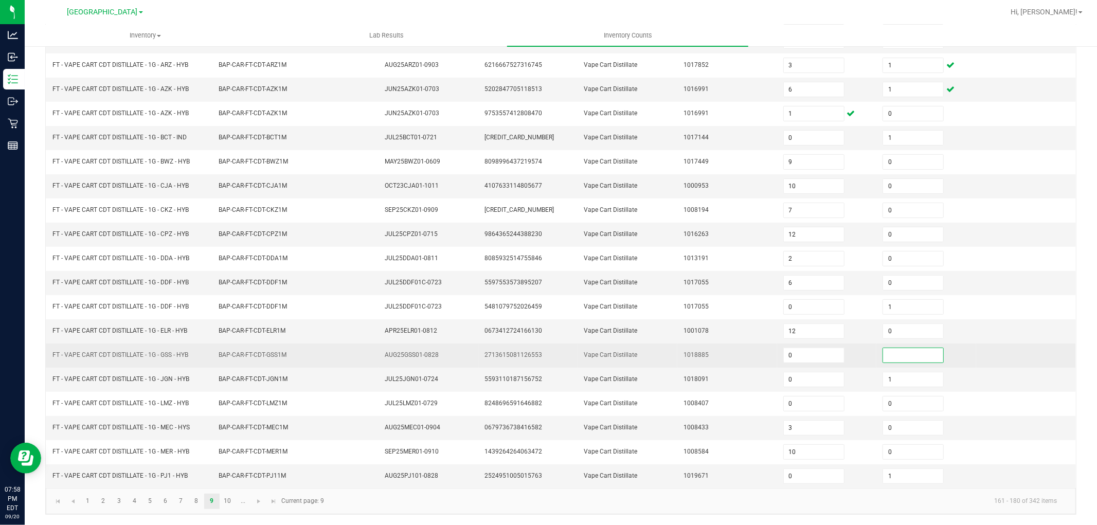
click at [890, 348] on input at bounding box center [913, 355] width 60 height 14
type input "0"
click at [976, 355] on td at bounding box center [1026, 356] width 100 height 24
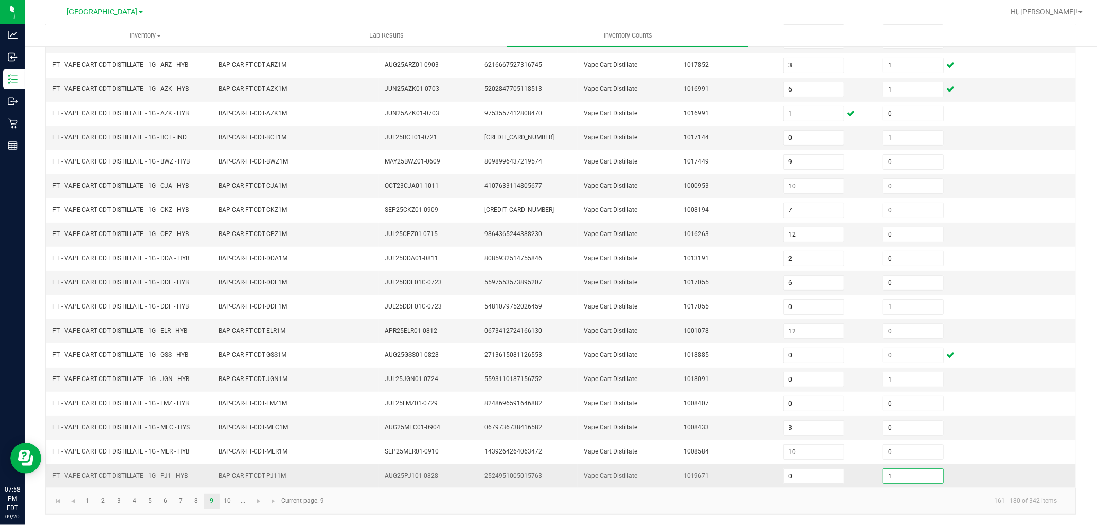
click at [883, 476] on input "1" at bounding box center [913, 476] width 60 height 14
type input "0"
click at [1034, 431] on td at bounding box center [1026, 428] width 100 height 24
click at [231, 496] on link "10" at bounding box center [227, 501] width 15 height 15
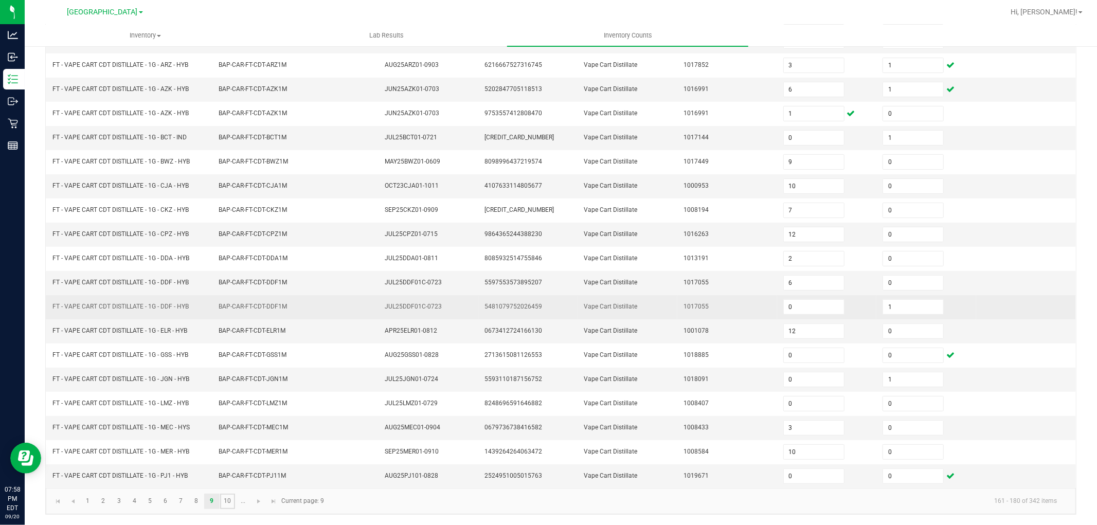
type input "0"
type input "2"
type input "0"
type input "1"
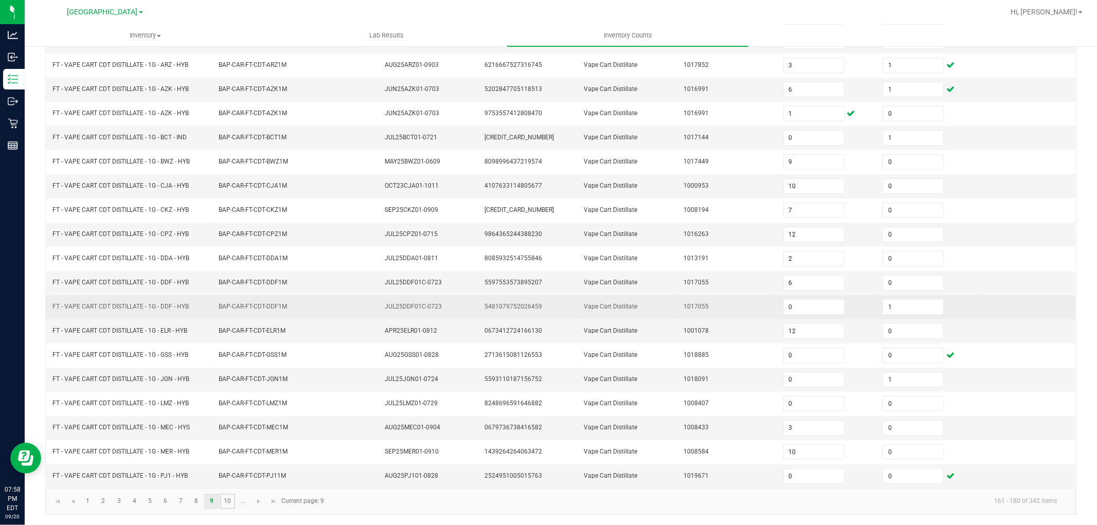
type input "6"
type input "1"
type input "4"
type input "11"
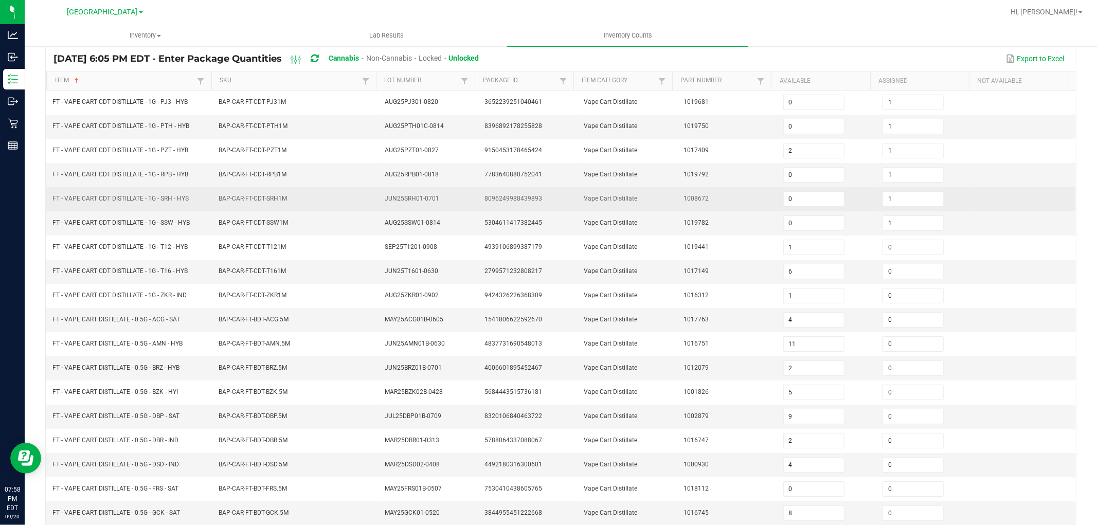
scroll to position [0, 0]
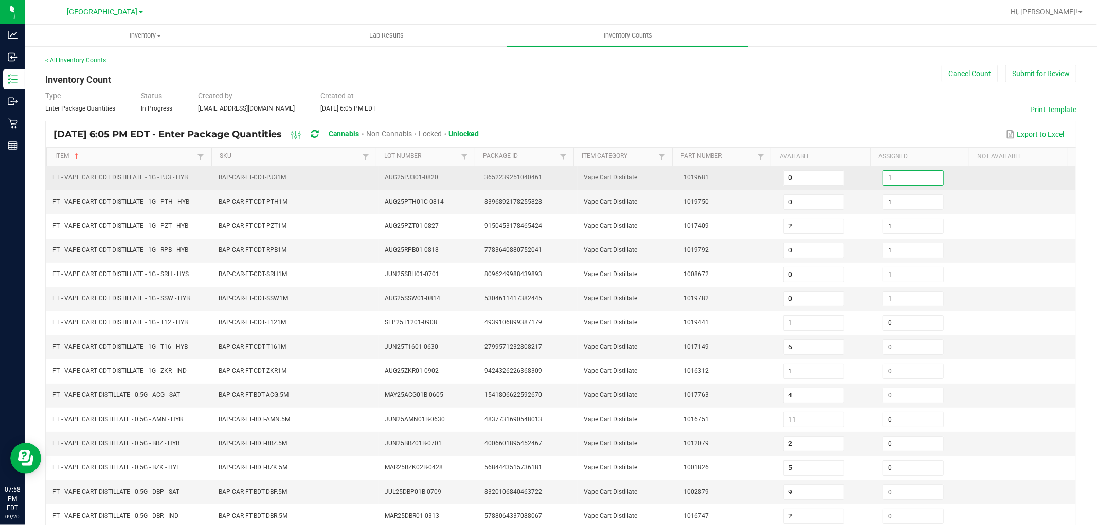
click at [890, 173] on input "1" at bounding box center [913, 178] width 60 height 14
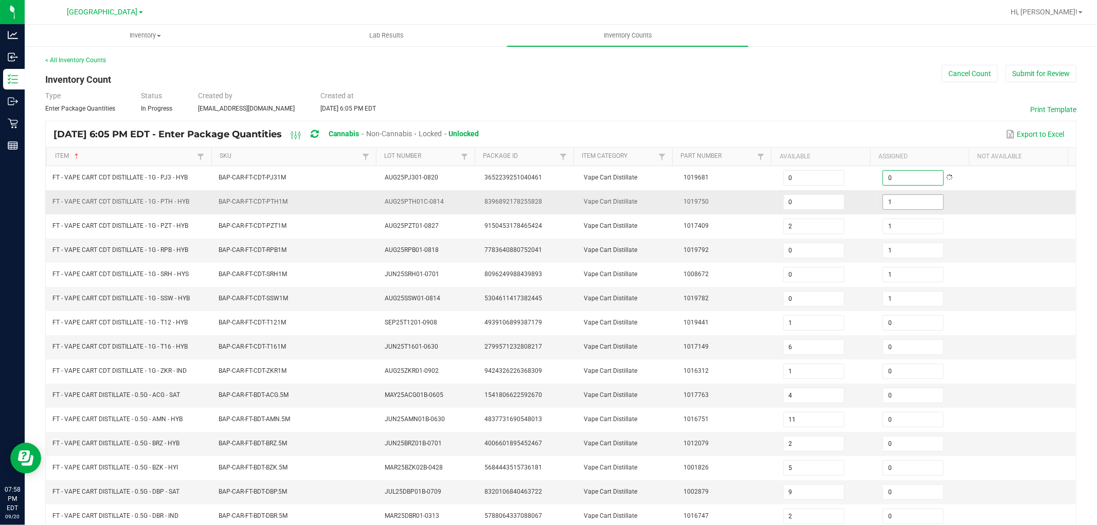
click at [891, 199] on input "1" at bounding box center [913, 202] width 60 height 14
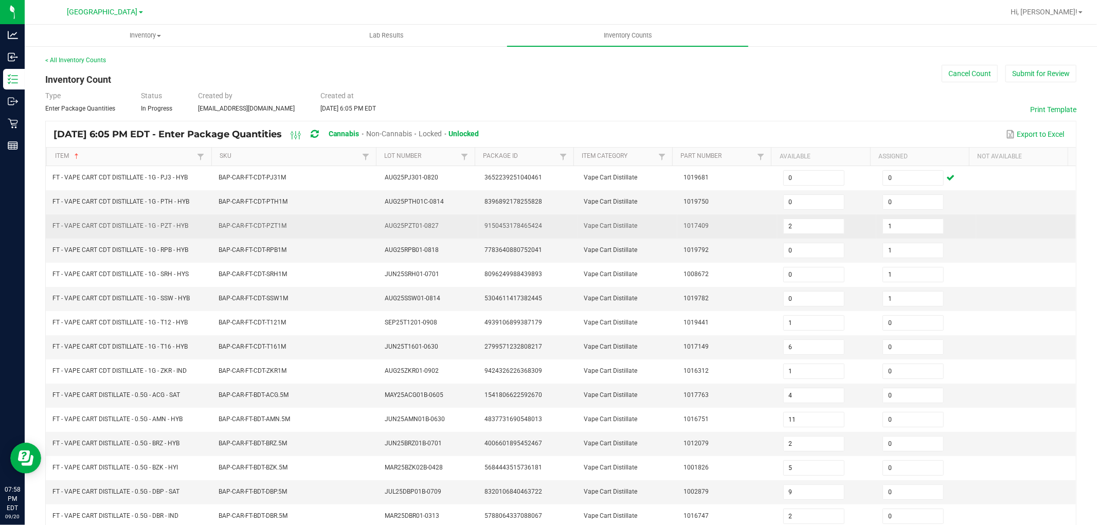
click at [993, 231] on td at bounding box center [1026, 227] width 100 height 24
click at [904, 224] on input "1" at bounding box center [913, 226] width 60 height 14
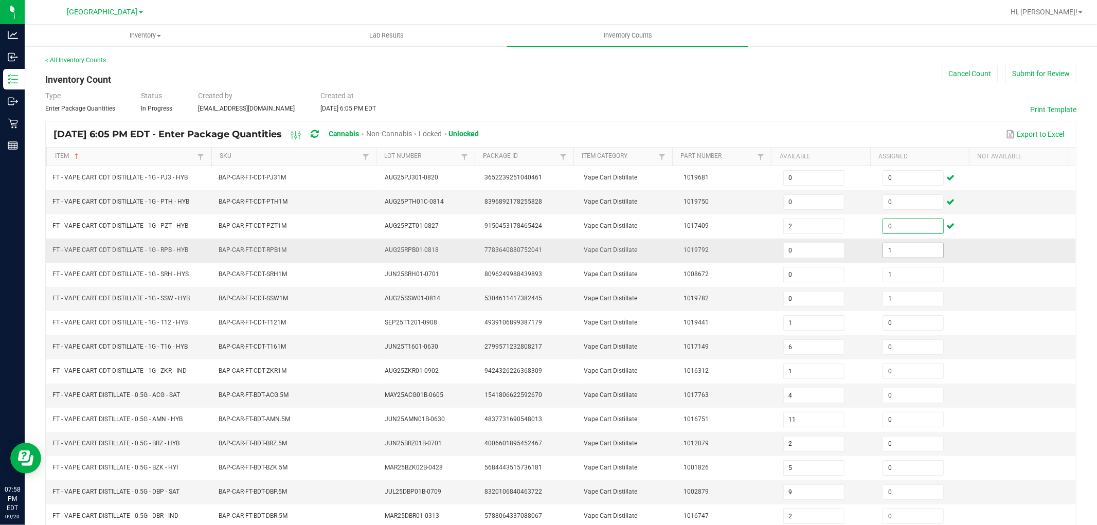
click at [908, 255] on input "1" at bounding box center [913, 250] width 60 height 14
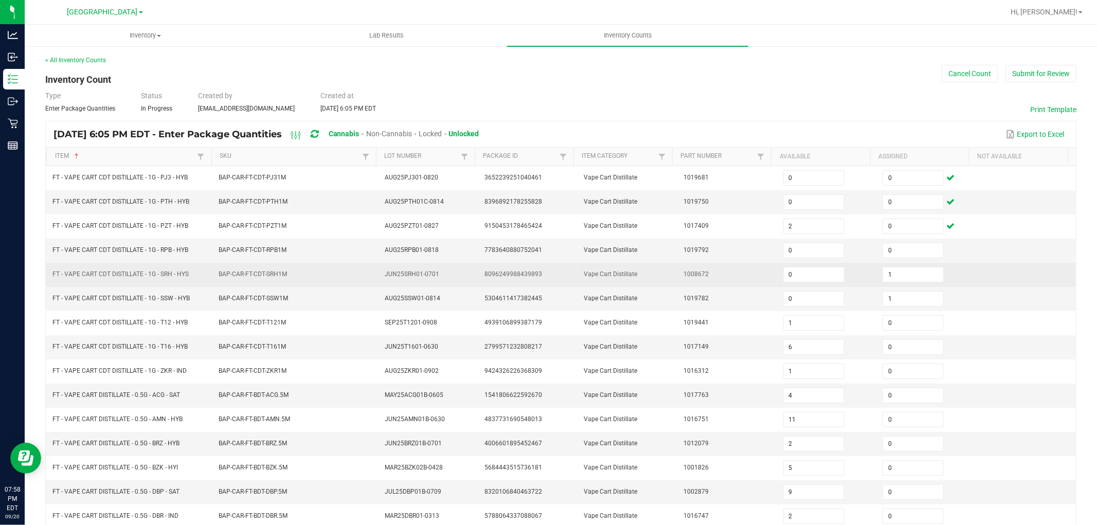
click at [979, 284] on td at bounding box center [1026, 275] width 100 height 24
click at [930, 276] on span "1" at bounding box center [915, 274] width 64 height 7
click at [918, 273] on input "1" at bounding box center [913, 274] width 60 height 14
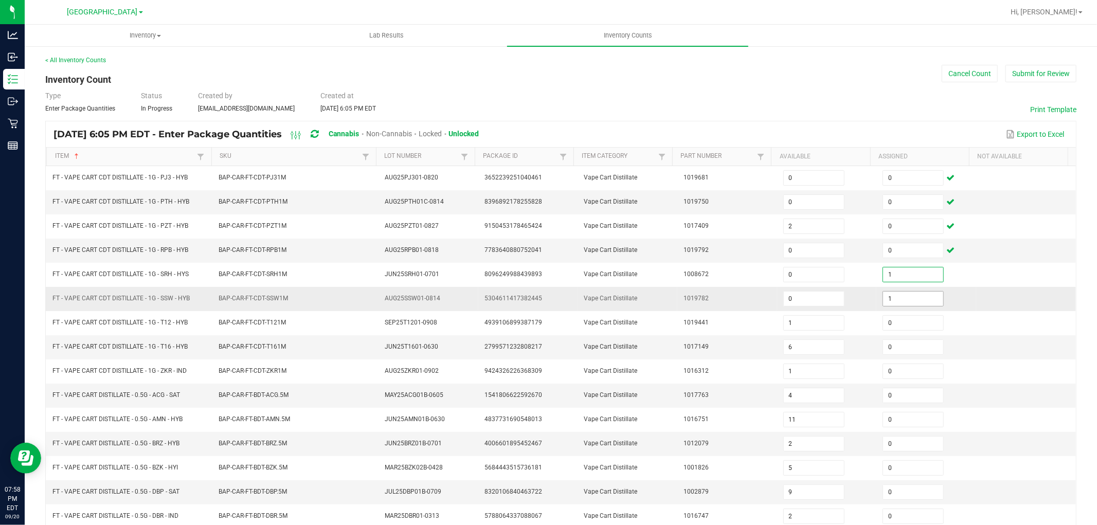
click at [916, 294] on input "1" at bounding box center [913, 299] width 60 height 14
click at [1070, 340] on div "< All Inventory Counts Inventory Count Cancel Count Submit for Review Type Ente…" at bounding box center [561, 365] width 1073 height 641
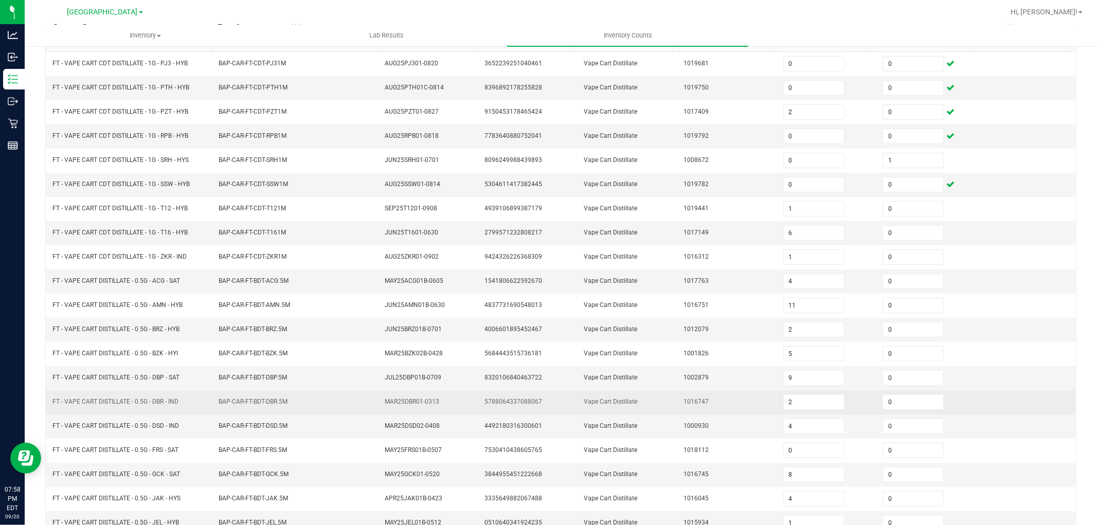
scroll to position [164, 0]
